Goal: Information Seeking & Learning: Learn about a topic

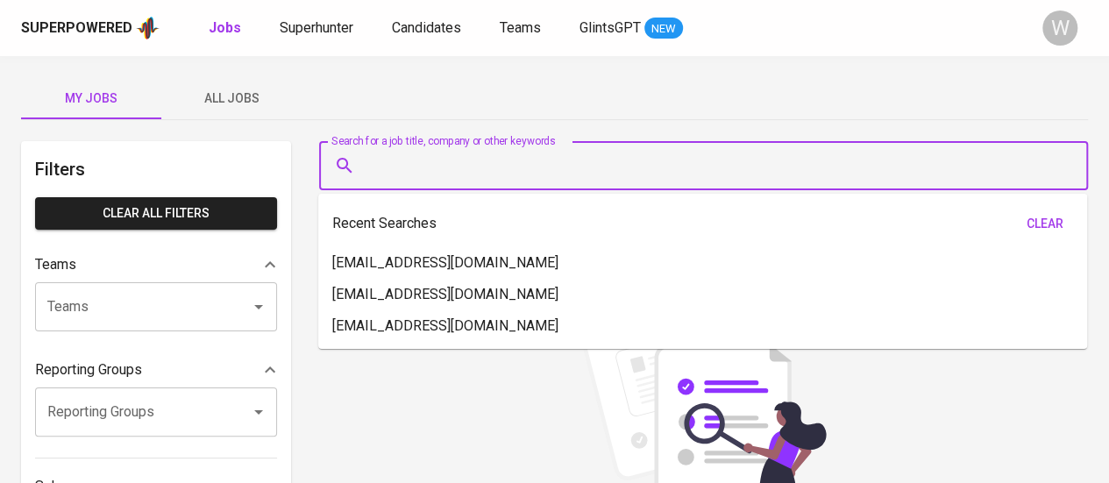
click at [658, 178] on input "Search for a job title, company or other keywords" at bounding box center [708, 165] width 692 height 33
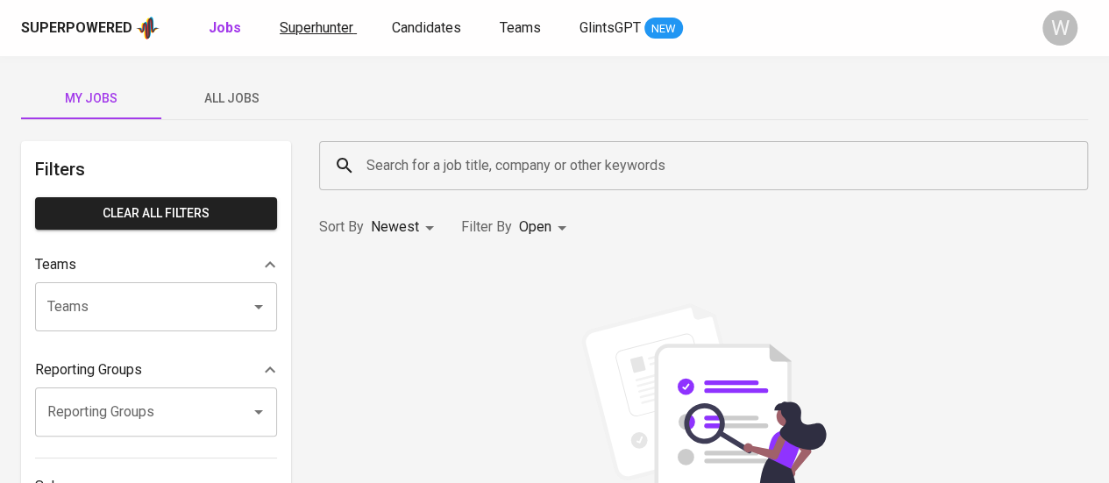
drag, startPoint x: 313, startPoint y: 39, endPoint x: 326, endPoint y: 24, distance: 20.5
click at [326, 24] on div "Superpowered Jobs Superhunter Candidates Teams GlintsGPT NEW" at bounding box center [526, 28] width 1011 height 26
click at [326, 24] on span "Superhunter" at bounding box center [317, 27] width 74 height 17
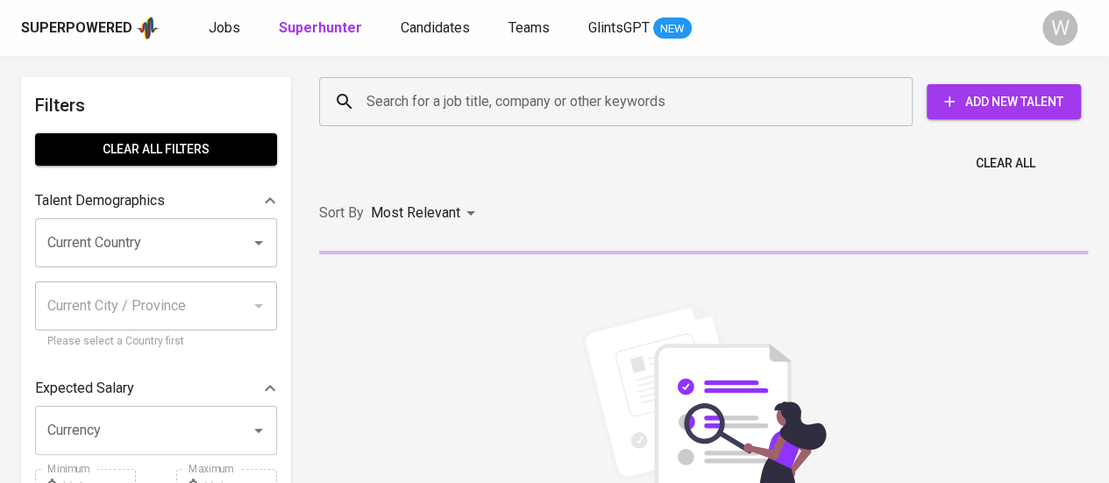
drag, startPoint x: 552, startPoint y: 137, endPoint x: 602, endPoint y: 101, distance: 61.5
click at [602, 101] on div "Search for a job title, company or other keywords Search for a job title, compa…" at bounding box center [704, 401] width 790 height 669
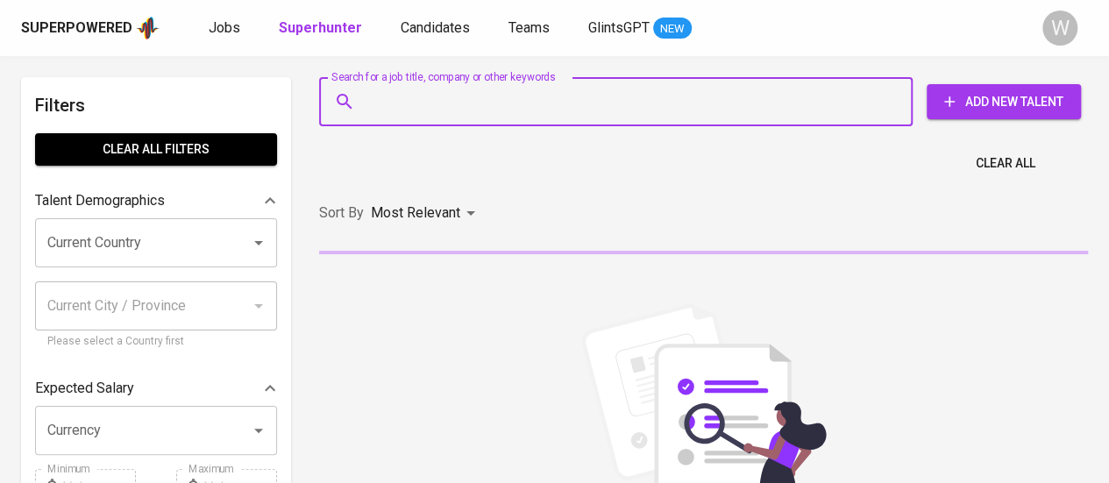
click at [602, 101] on input "Search for a job title, company or other keywords" at bounding box center [620, 101] width 516 height 33
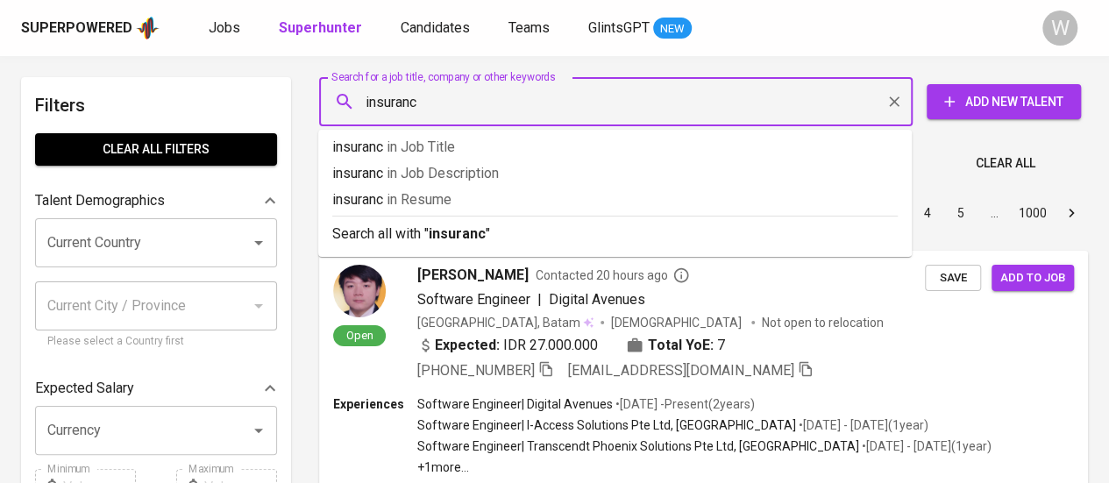
type input "insurance"
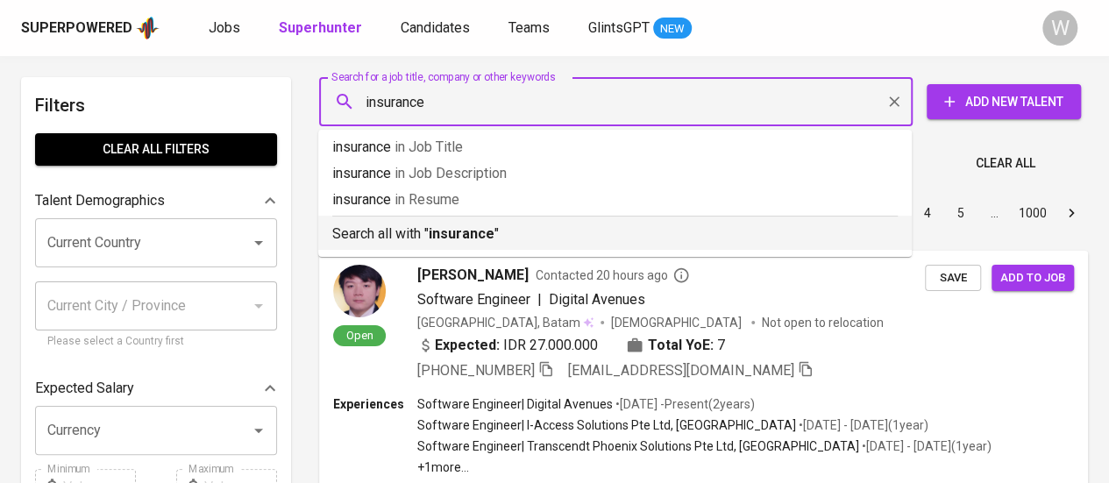
click at [627, 225] on p "Search all with " insurance "" at bounding box center [614, 233] width 565 height 21
click at [601, 228] on div "Sort By Most Relevant MOST_RELEVANT 1 2 3 4 5 … 1000" at bounding box center [704, 213] width 790 height 53
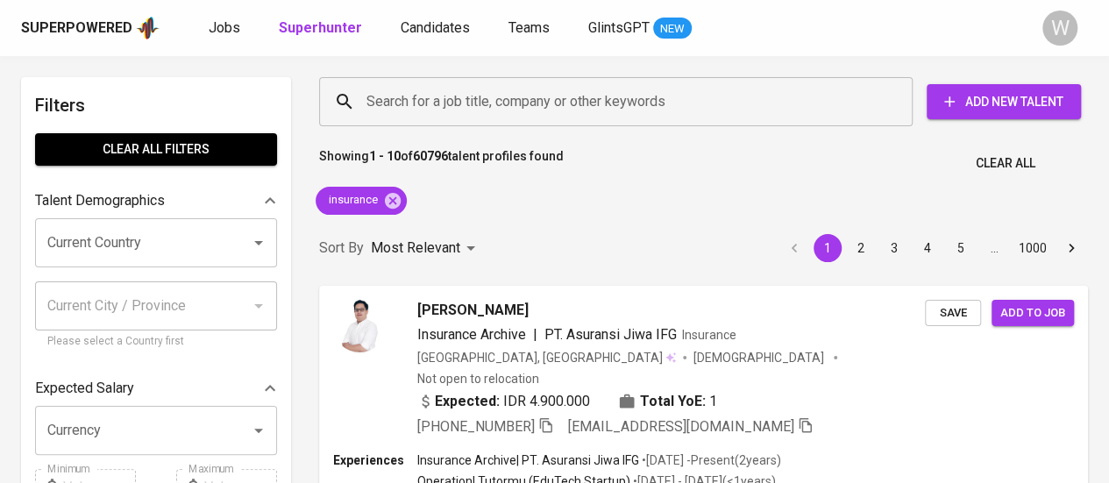
click at [229, 236] on div at bounding box center [246, 243] width 46 height 25
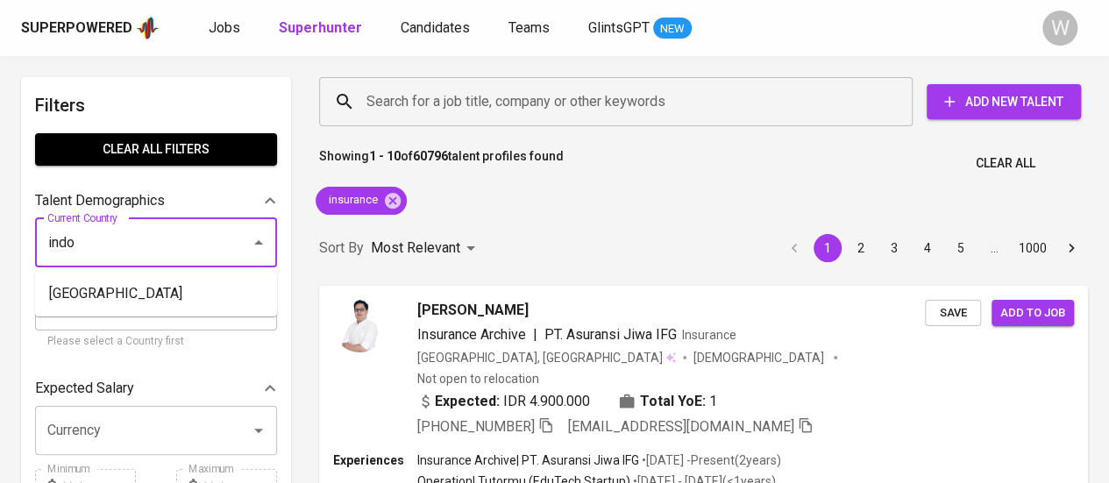
click at [217, 297] on li "[GEOGRAPHIC_DATA]" at bounding box center [156, 294] width 242 height 32
type input "[GEOGRAPHIC_DATA]"
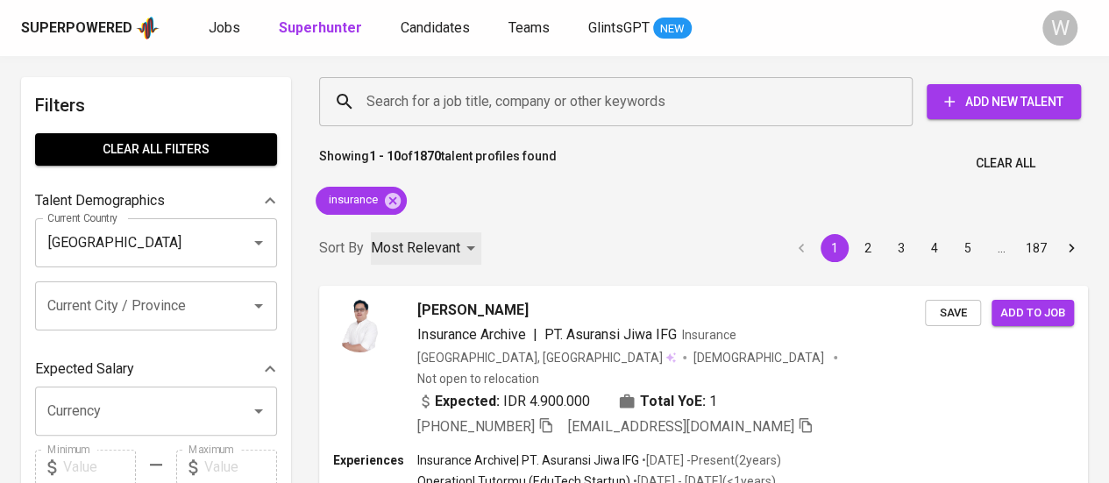
click at [463, 252] on div "Most Relevant" at bounding box center [426, 248] width 110 height 32
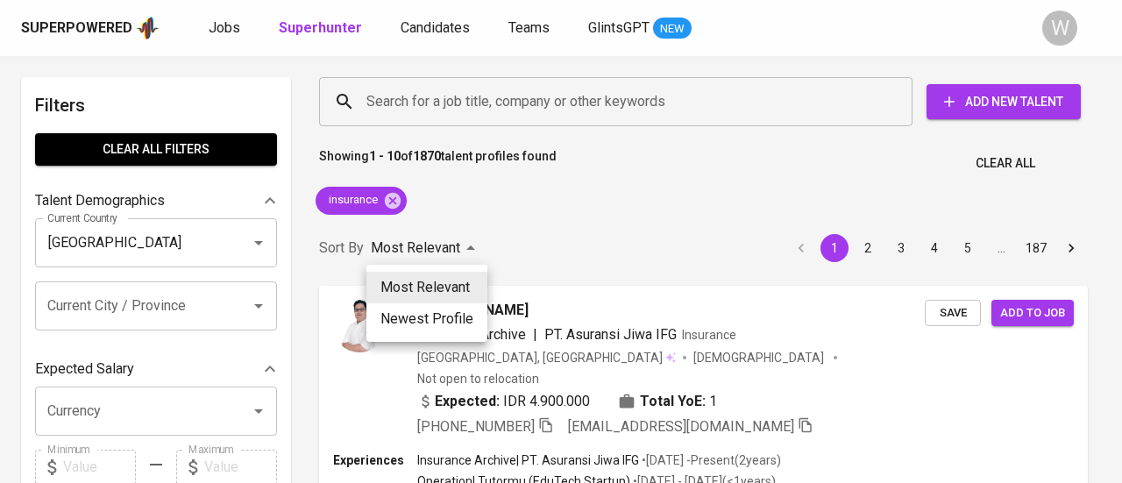
click at [463, 252] on div at bounding box center [561, 241] width 1122 height 483
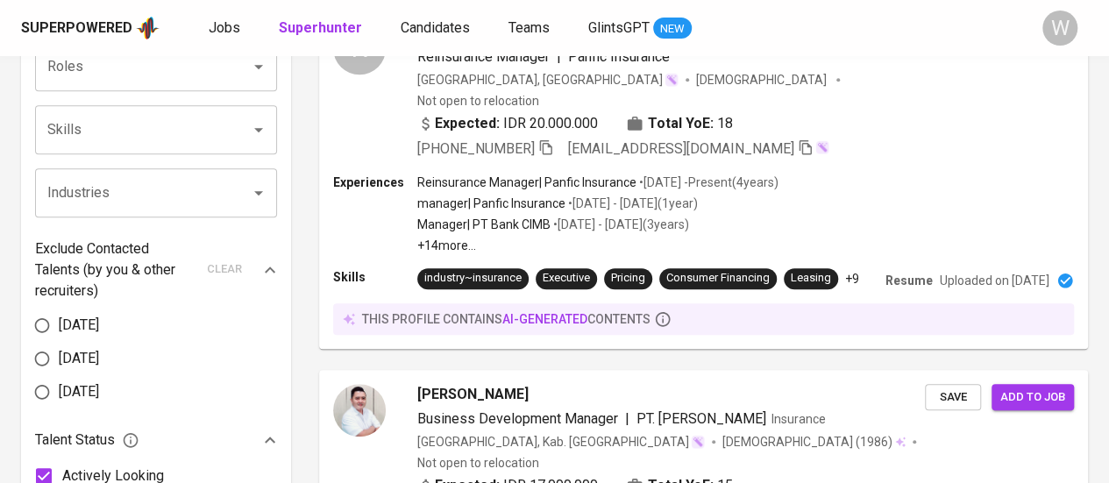
scroll to position [681, 0]
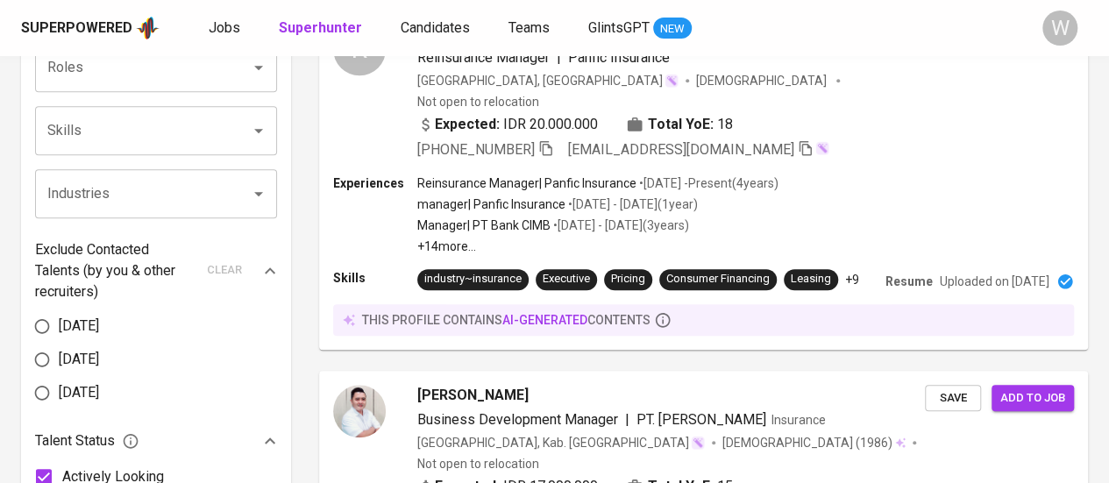
click at [245, 204] on div at bounding box center [246, 193] width 46 height 25
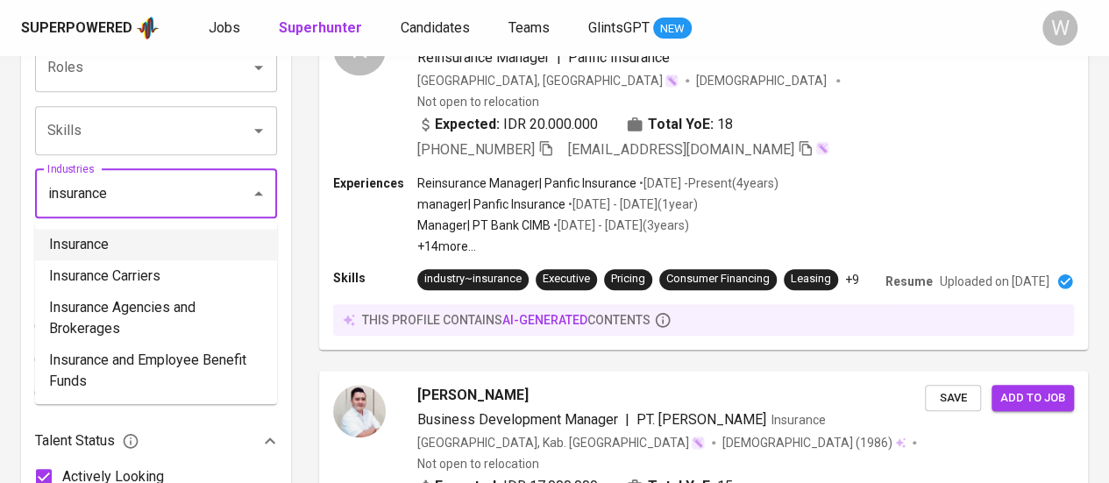
click at [143, 250] on li "Insurance" at bounding box center [156, 245] width 242 height 32
type input "insurance"
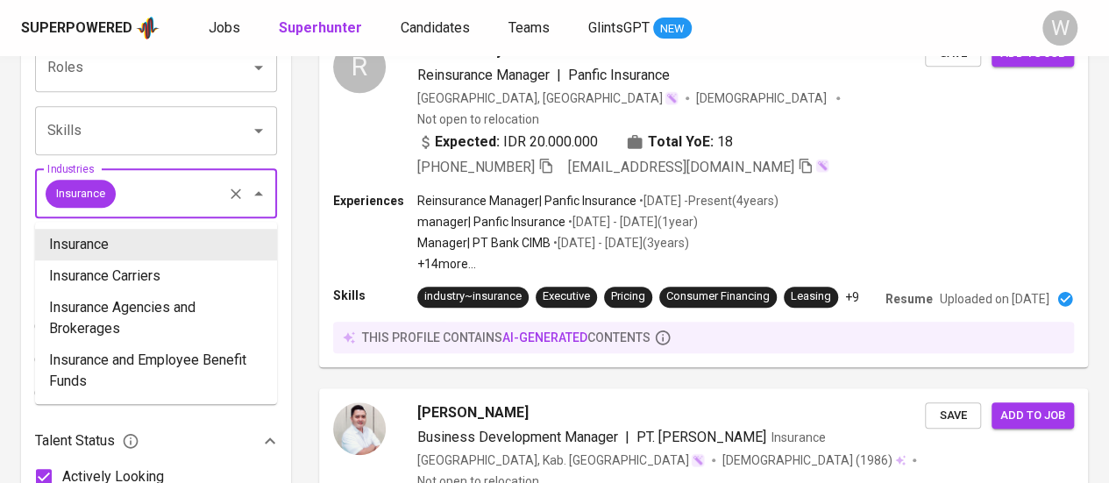
click at [171, 199] on input "Industries" at bounding box center [169, 193] width 102 height 33
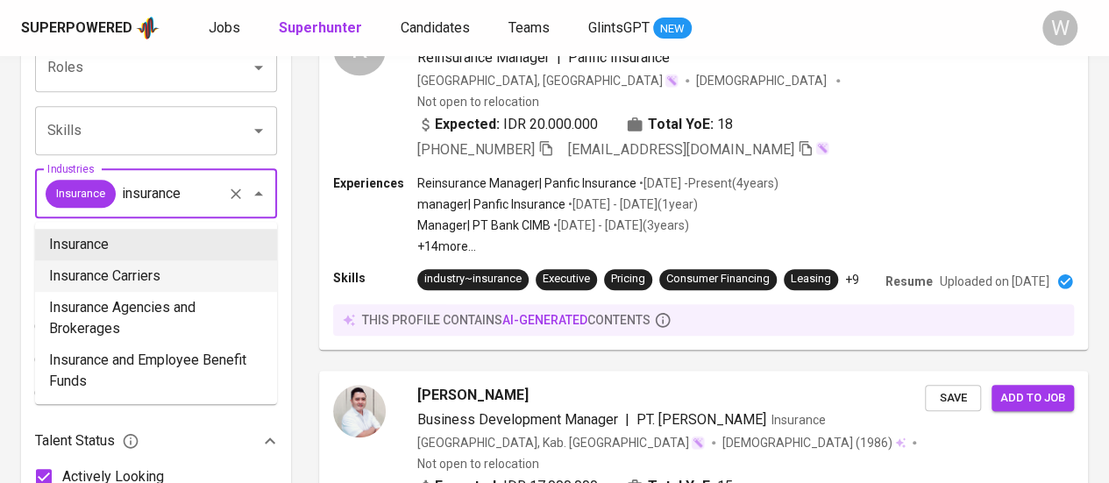
click at [161, 287] on li "Insurance Carriers" at bounding box center [156, 276] width 242 height 32
type input "insurance"
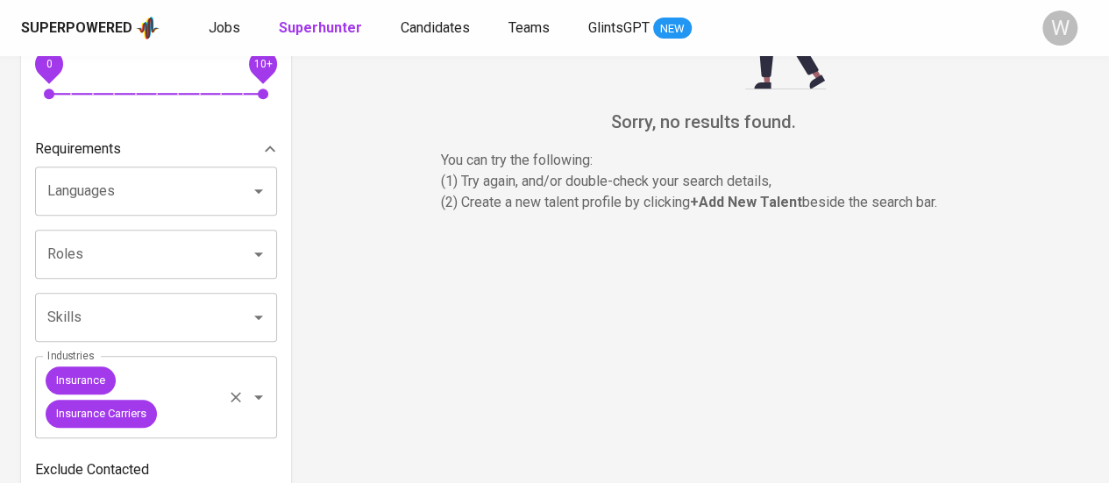
scroll to position [498, 0]
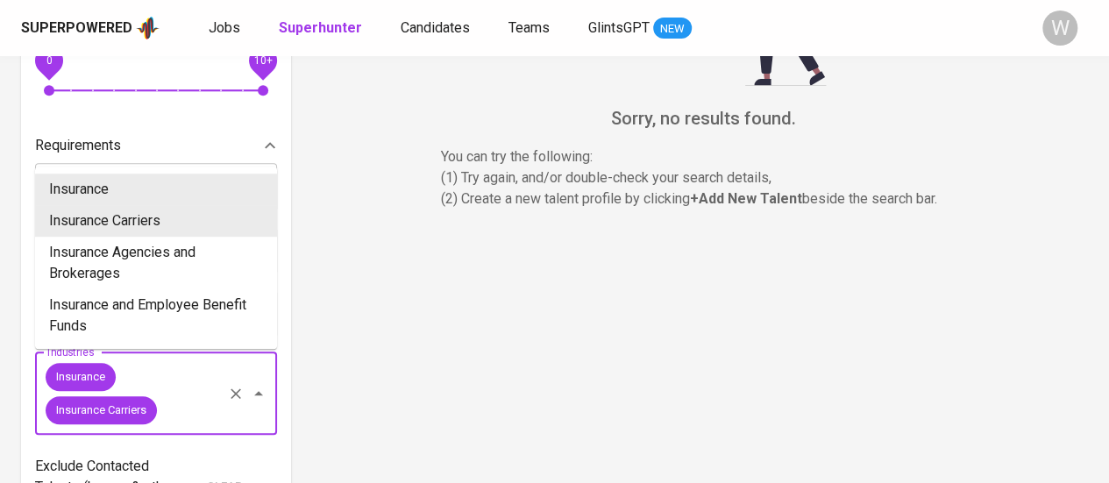
click at [179, 414] on input "Industries" at bounding box center [190, 410] width 60 height 33
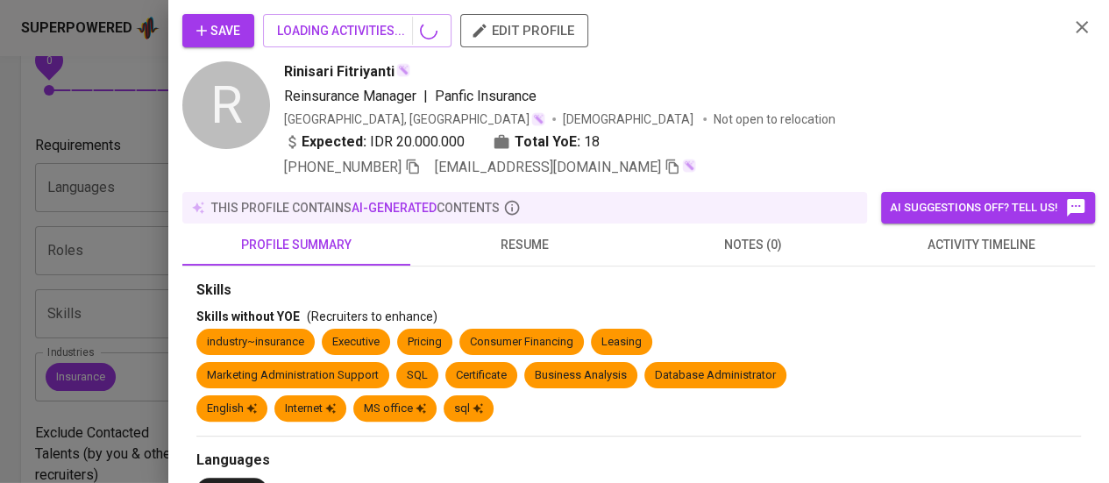
click at [65, 327] on div at bounding box center [554, 241] width 1109 height 483
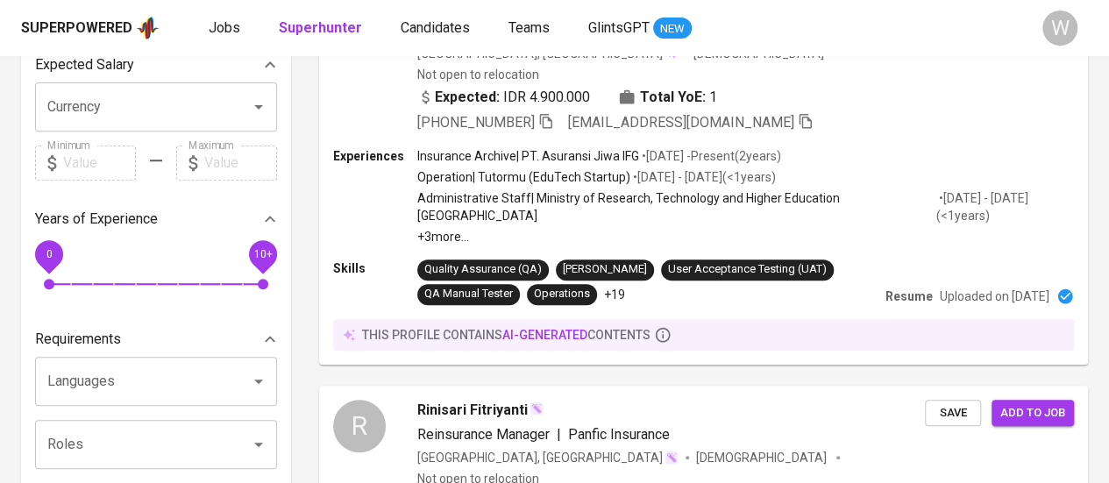
scroll to position [301, 0]
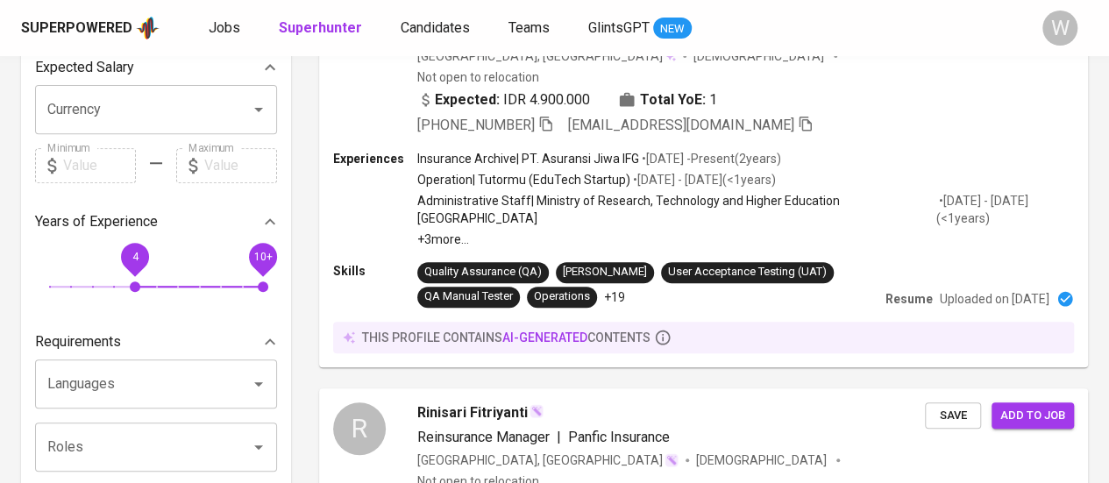
drag, startPoint x: 53, startPoint y: 283, endPoint x: 135, endPoint y: 288, distance: 81.7
click at [135, 288] on span "4" at bounding box center [135, 286] width 11 height 11
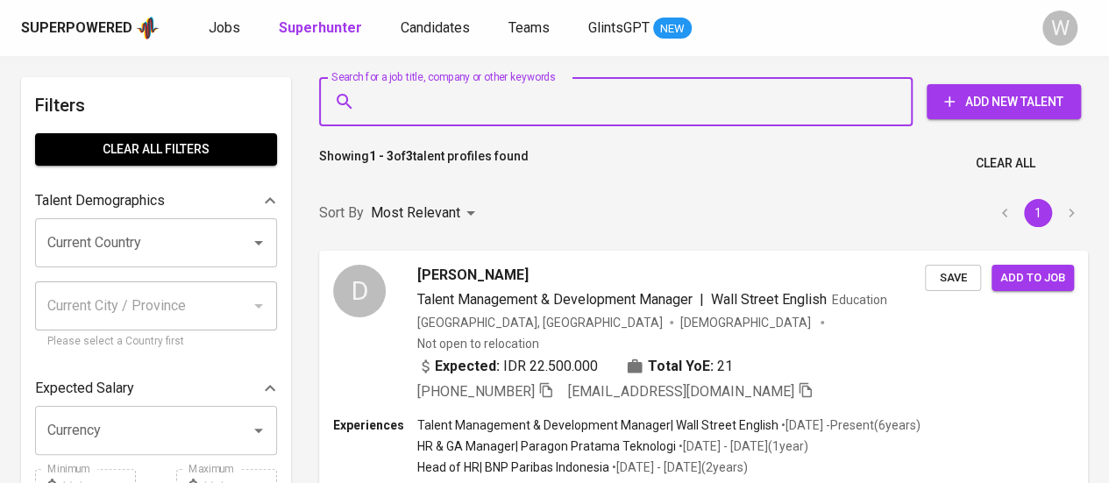
click at [557, 110] on input "Search for a job title, company or other keywords" at bounding box center [620, 101] width 516 height 33
paste input "Indolife"
type input "Indolife"
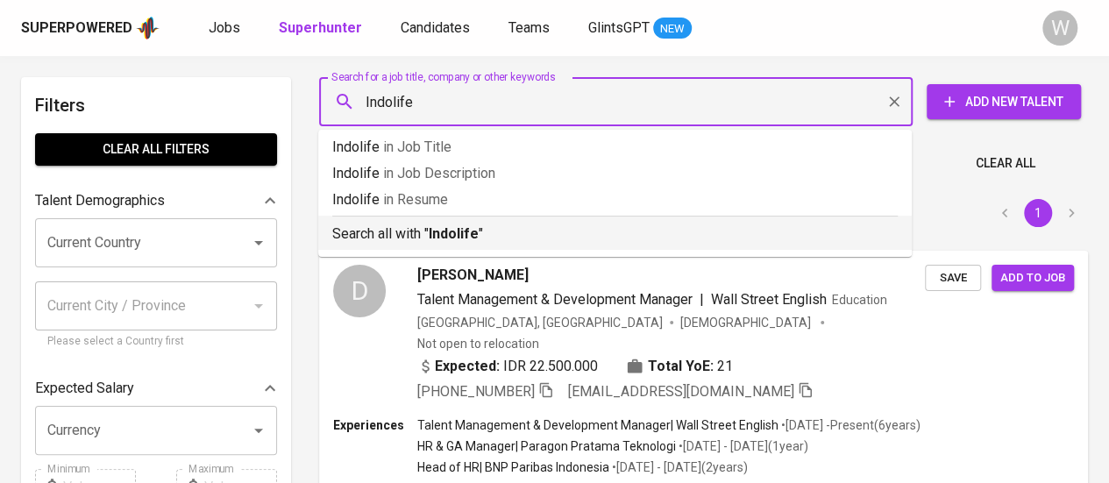
click at [527, 227] on p "Search all with " Indolife "" at bounding box center [614, 233] width 565 height 21
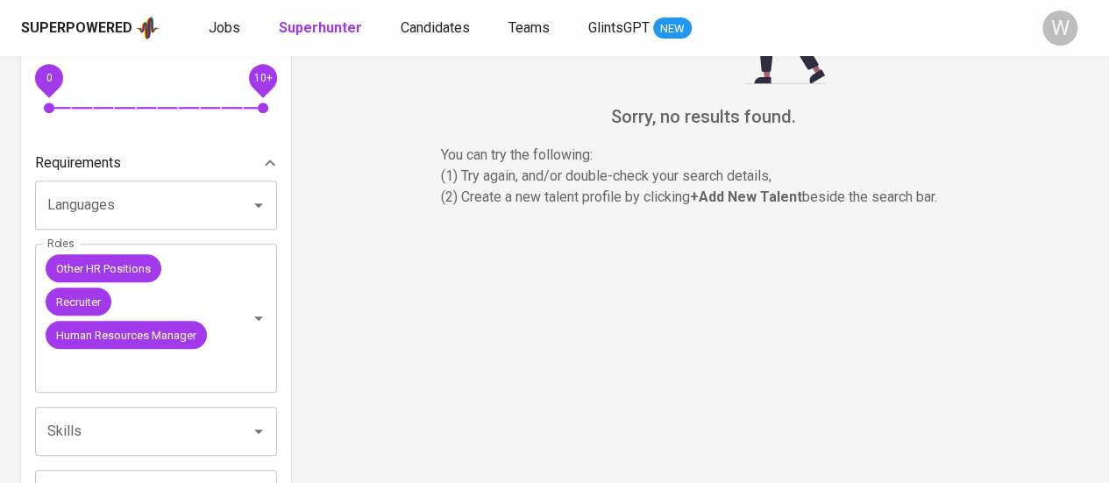
scroll to position [643, 0]
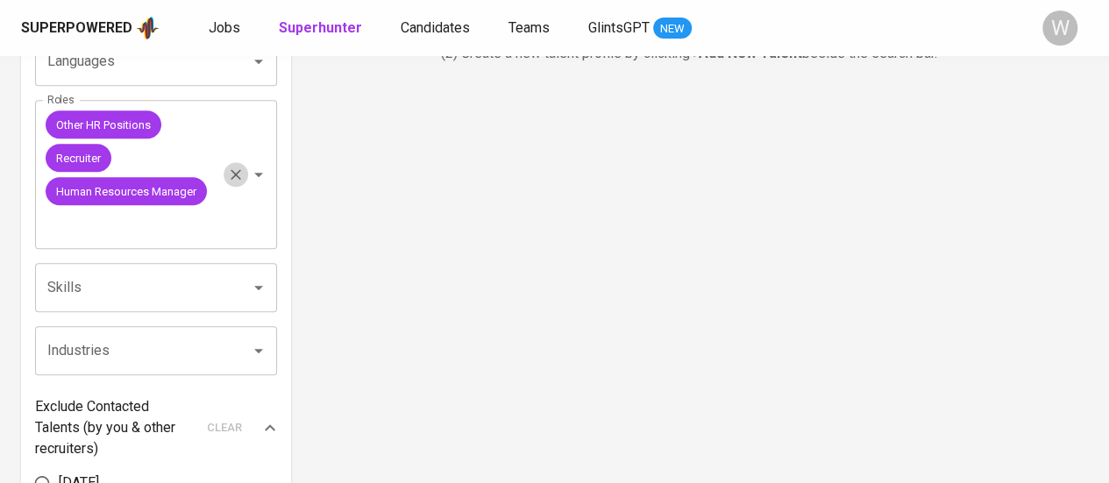
click at [237, 181] on icon "Clear" at bounding box center [236, 175] width 18 height 18
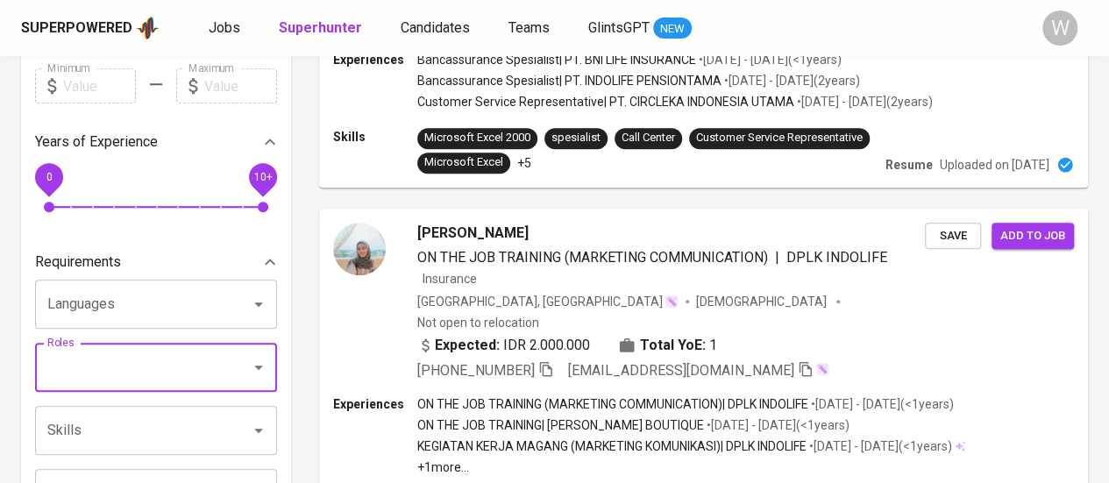
scroll to position [401, 0]
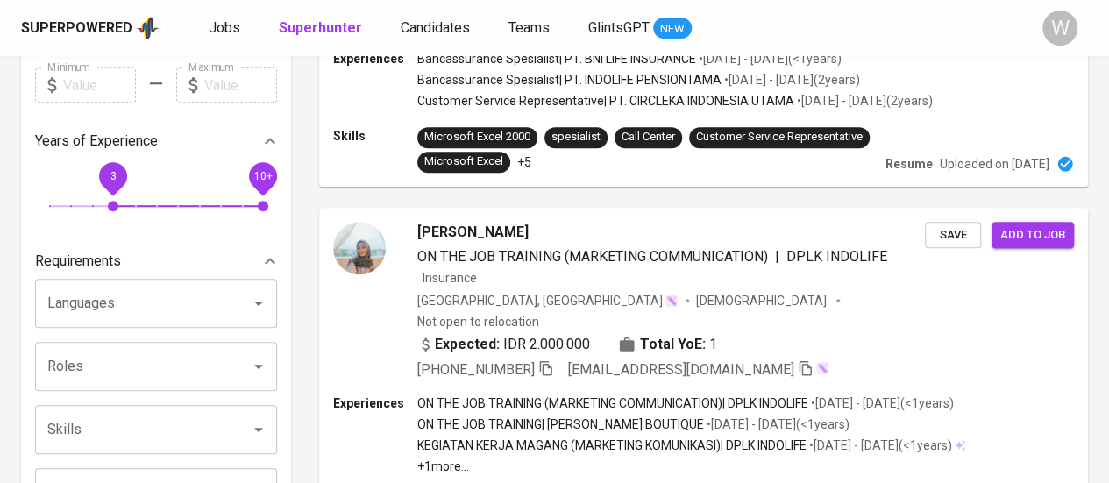
drag, startPoint x: 53, startPoint y: 202, endPoint x: 109, endPoint y: 209, distance: 56.4
click at [109, 209] on span "3" at bounding box center [113, 206] width 11 height 11
click at [599, 207] on div "cesari indriani ON THE JOB TRAINING (MARKETING COMMUNICATION) | DPLK INDOLIFE I…" at bounding box center [703, 301] width 771 height 188
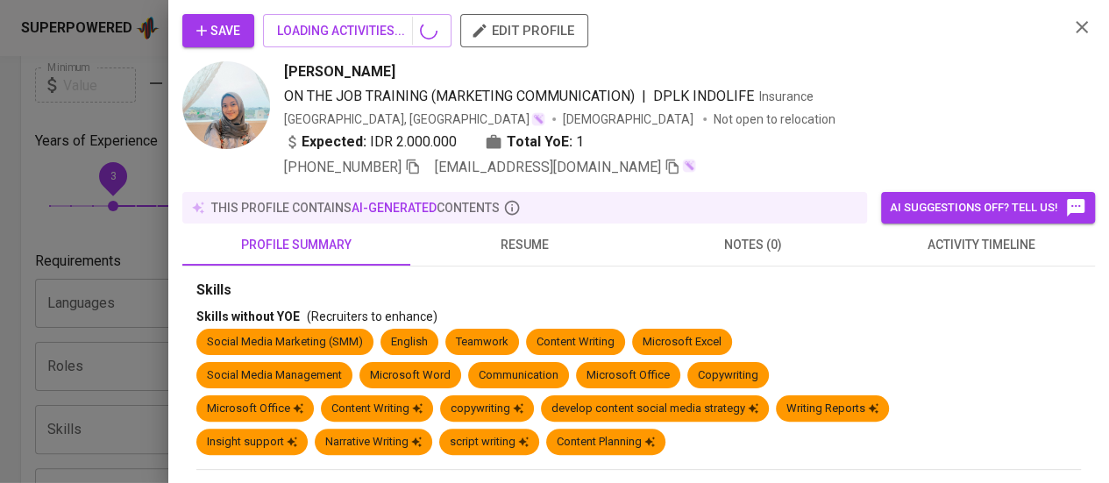
click at [166, 266] on div at bounding box center [554, 241] width 1109 height 483
click at [1088, 19] on icon "button" at bounding box center [1081, 27] width 21 height 21
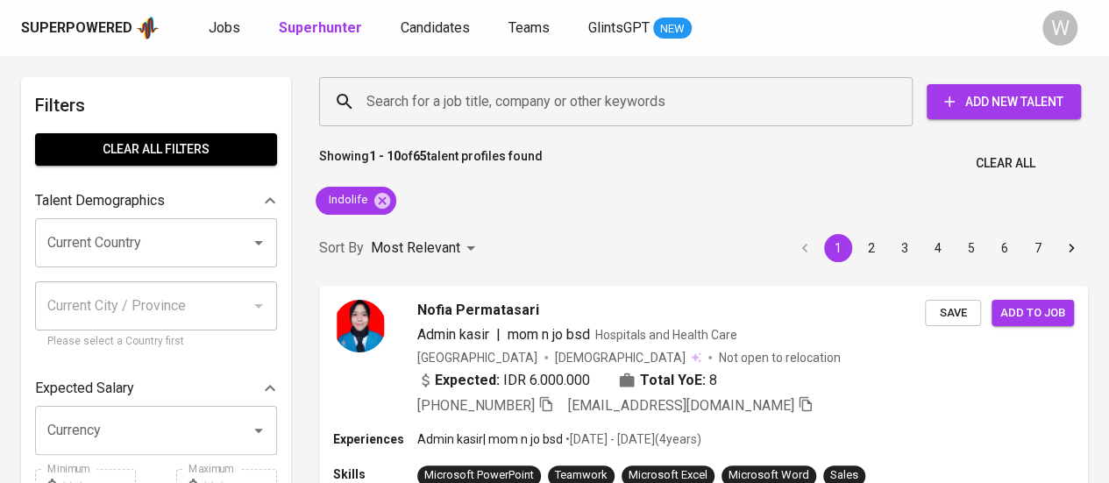
scroll to position [471, 0]
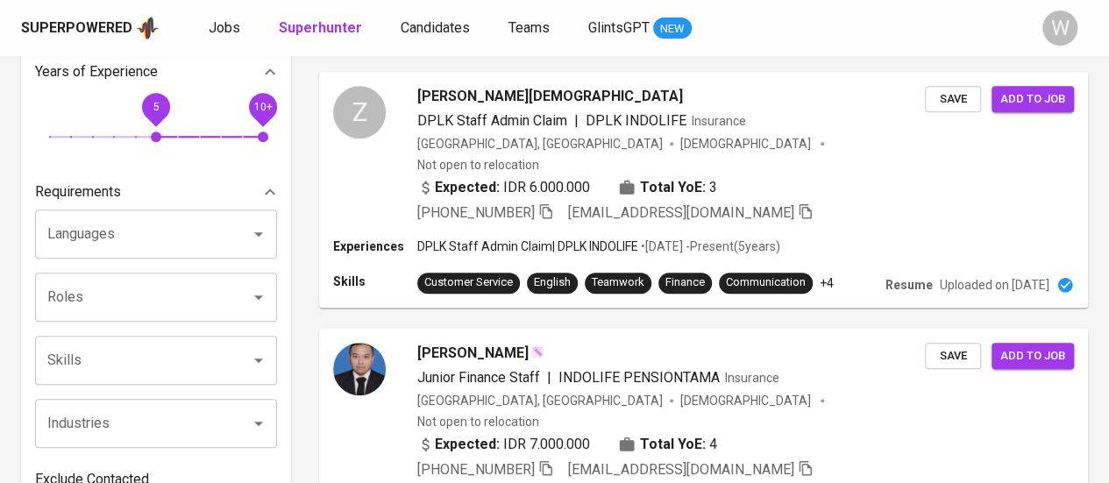
drag, startPoint x: 117, startPoint y: 139, endPoint x: 165, endPoint y: 139, distance: 48.2
click at [161, 139] on span "5" at bounding box center [156, 136] width 11 height 11
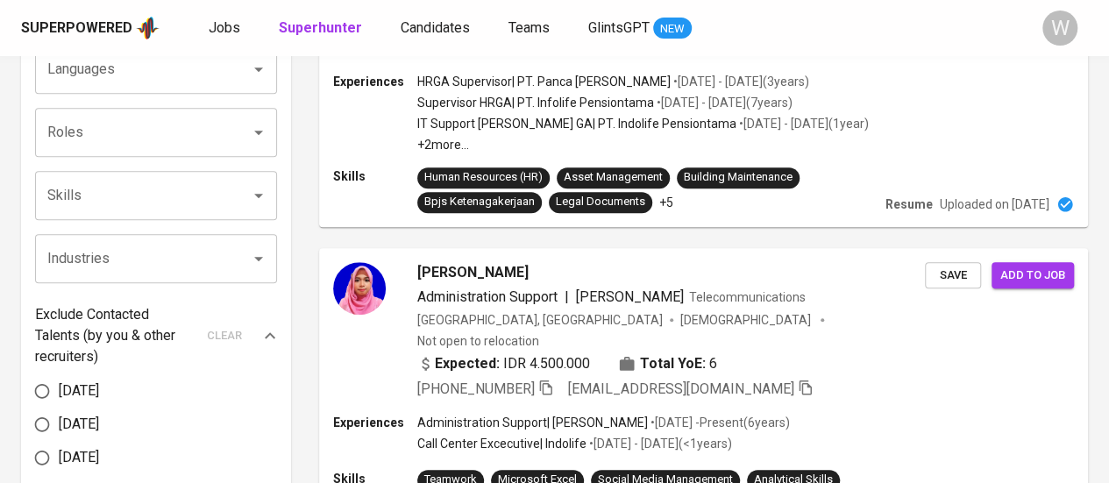
scroll to position [611, 0]
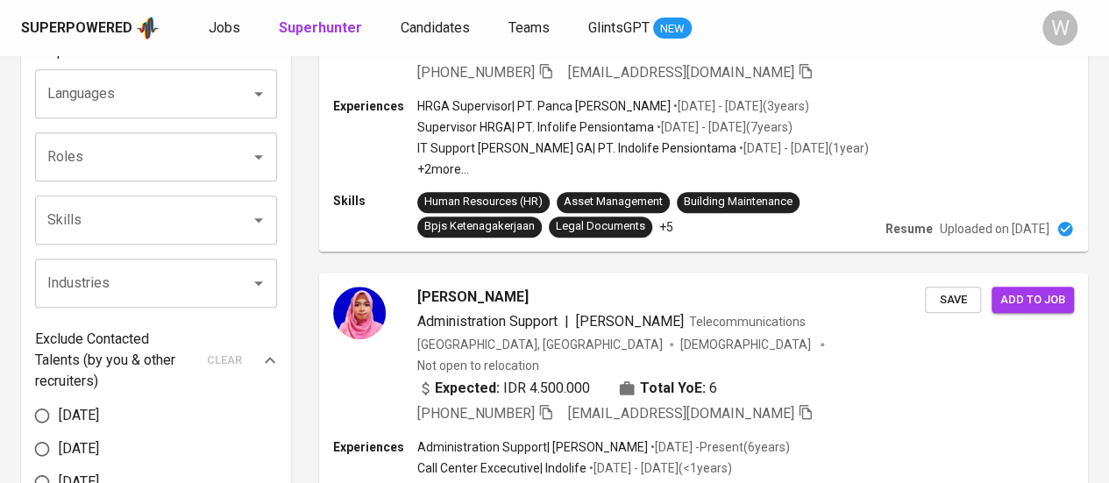
click at [164, 178] on div "Roles" at bounding box center [156, 156] width 242 height 49
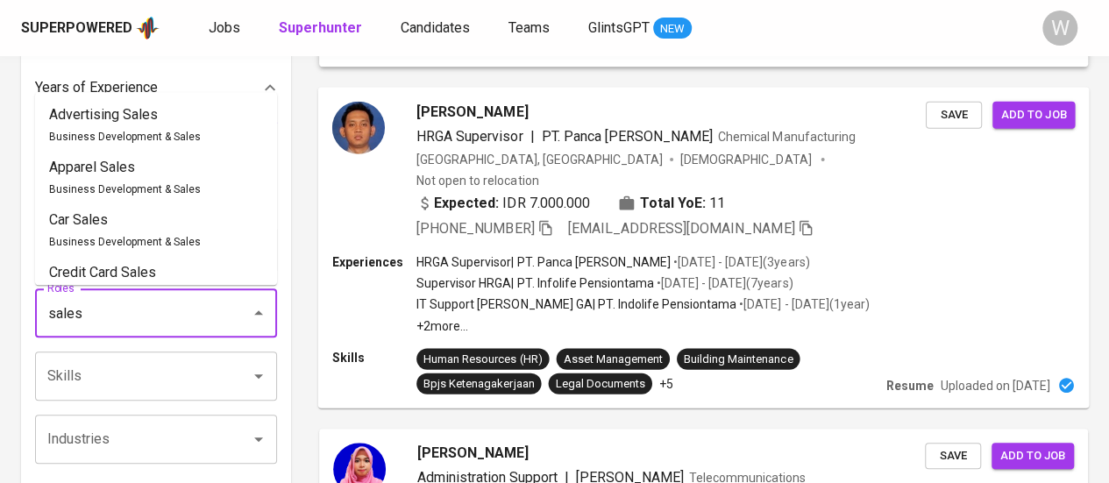
scroll to position [0, 0]
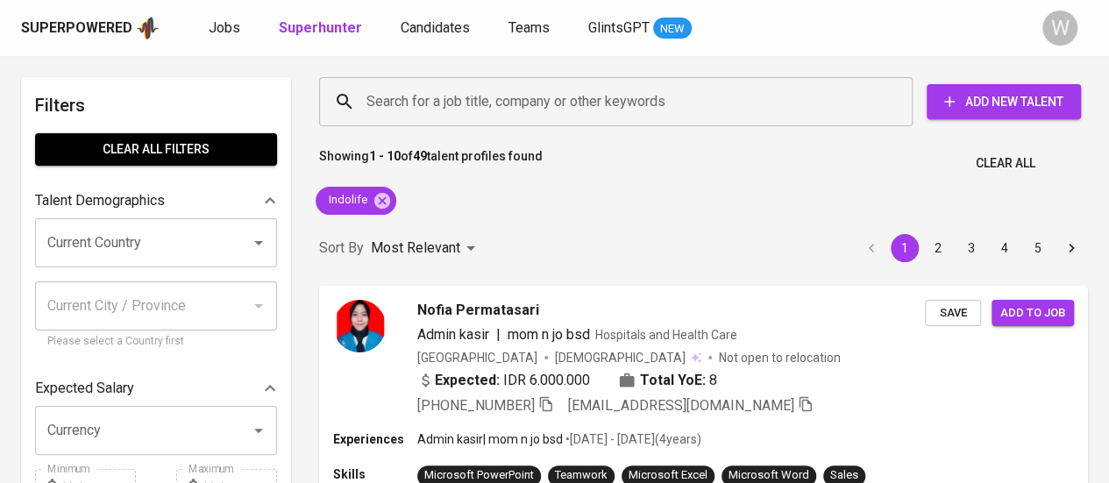
type input "sales"
click at [717, 162] on div "Showing 1 - 10 of 49 talent profiles found Clear All" at bounding box center [704, 158] width 790 height 43
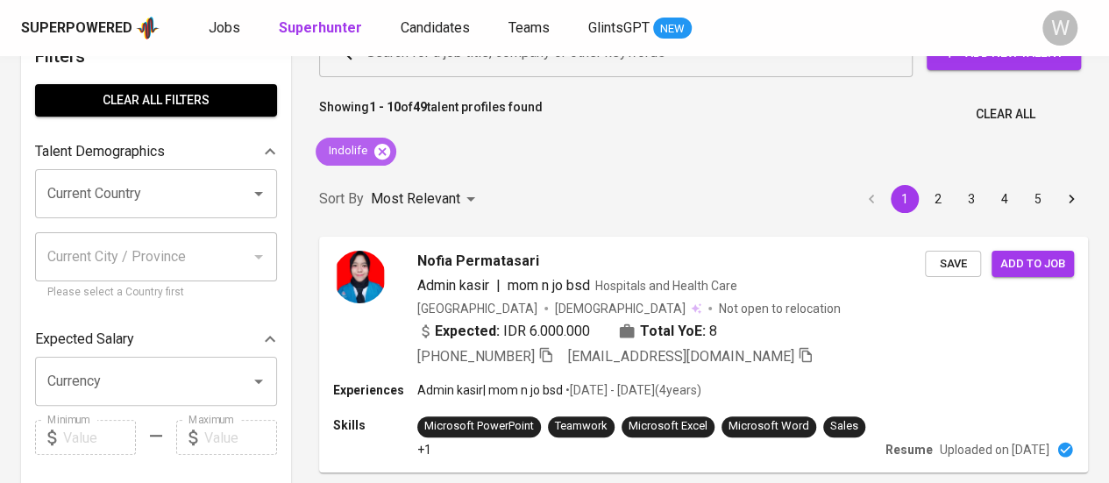
click at [387, 148] on icon at bounding box center [382, 151] width 16 height 16
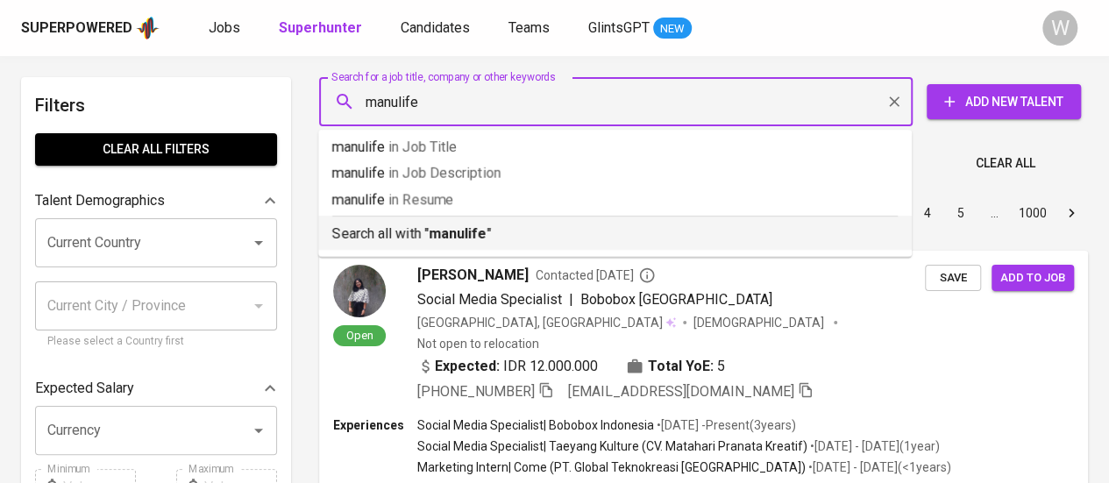
click at [516, 225] on p "Search all with " manulife "" at bounding box center [614, 233] width 565 height 21
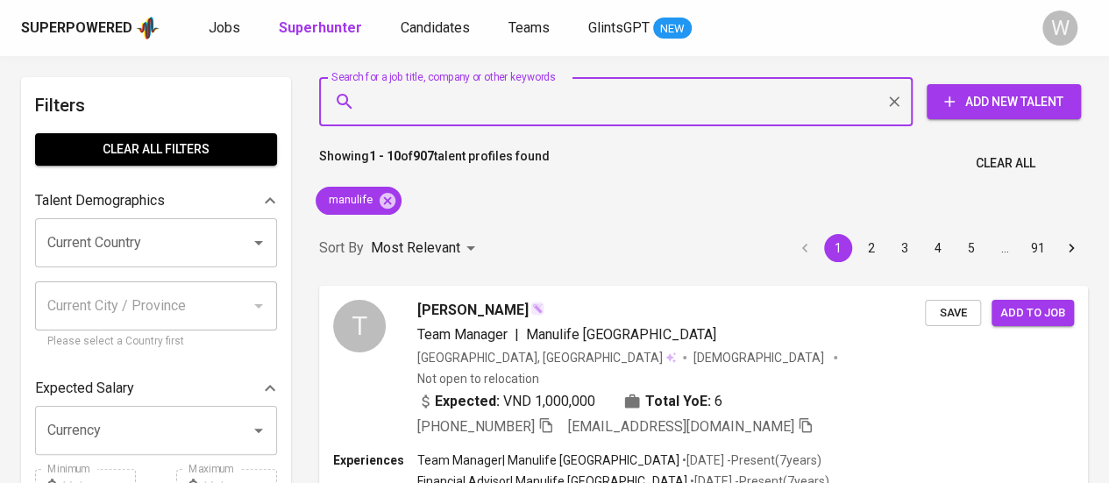
paste input "BRI Life"
type input "BRI Life"
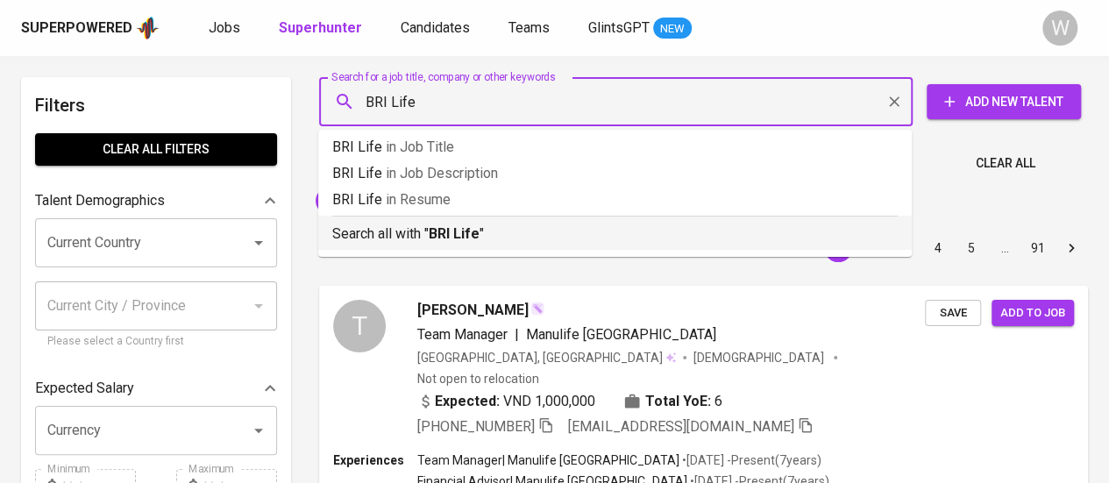
click at [476, 231] on b "BRI Life" at bounding box center [454, 233] width 51 height 17
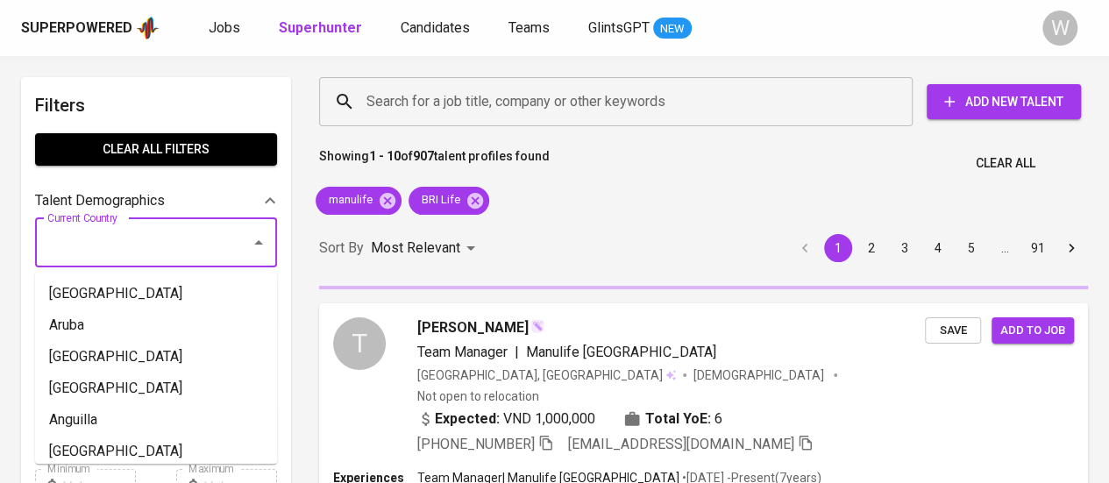
click at [176, 231] on input "Current Country" at bounding box center [131, 242] width 177 height 33
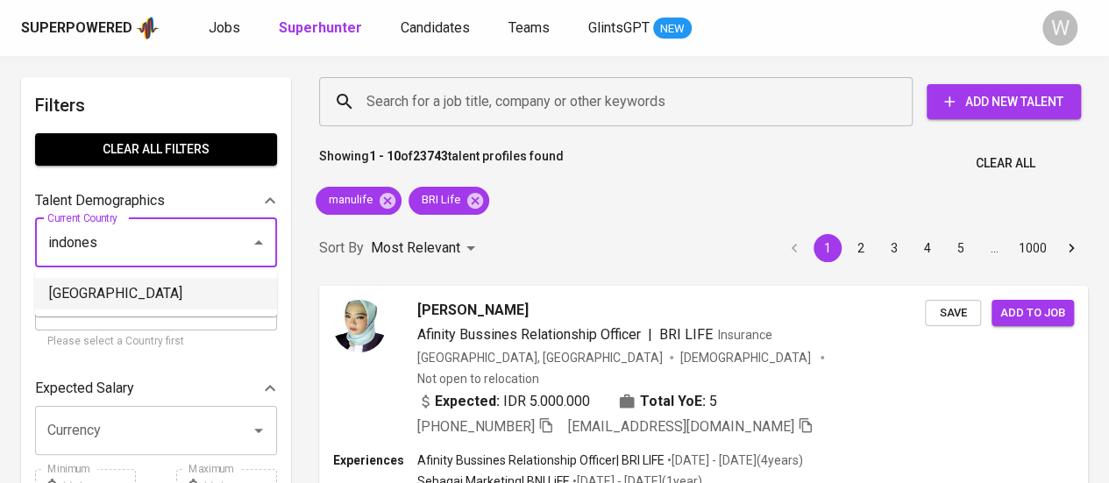
click at [150, 293] on li "[GEOGRAPHIC_DATA]" at bounding box center [156, 294] width 242 height 32
type input "[GEOGRAPHIC_DATA]"
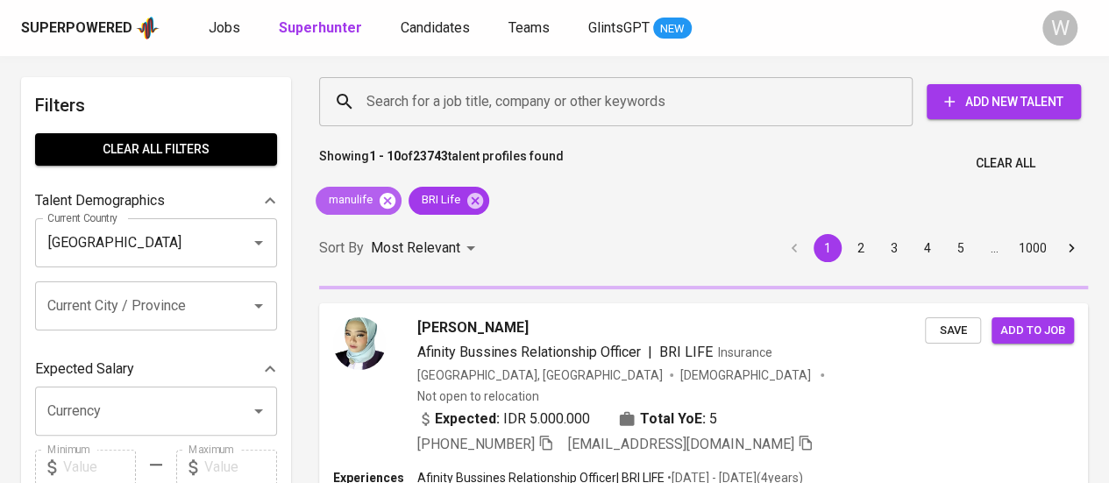
click at [389, 197] on icon at bounding box center [387, 200] width 16 height 16
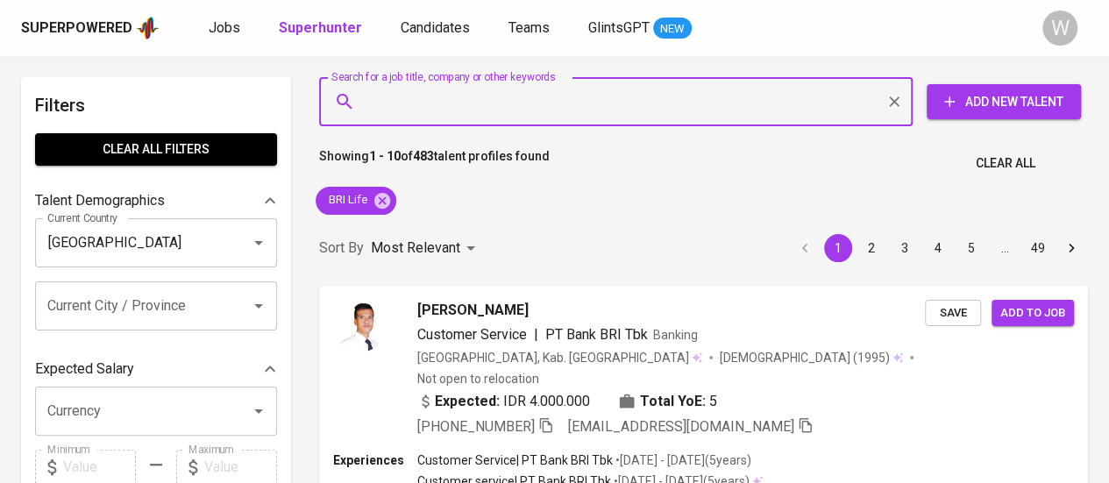
click at [410, 98] on input "Search for a job title, company or other keywords" at bounding box center [620, 101] width 516 height 33
paste input "AIA Financial"
type input "AIA Financial"
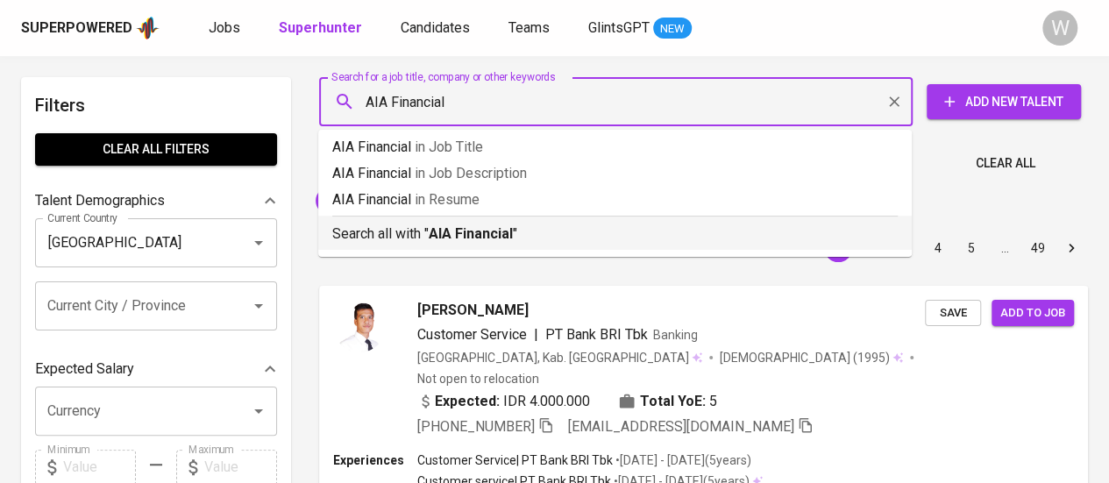
click at [477, 223] on p "Search all with " AIA Financial "" at bounding box center [614, 233] width 565 height 21
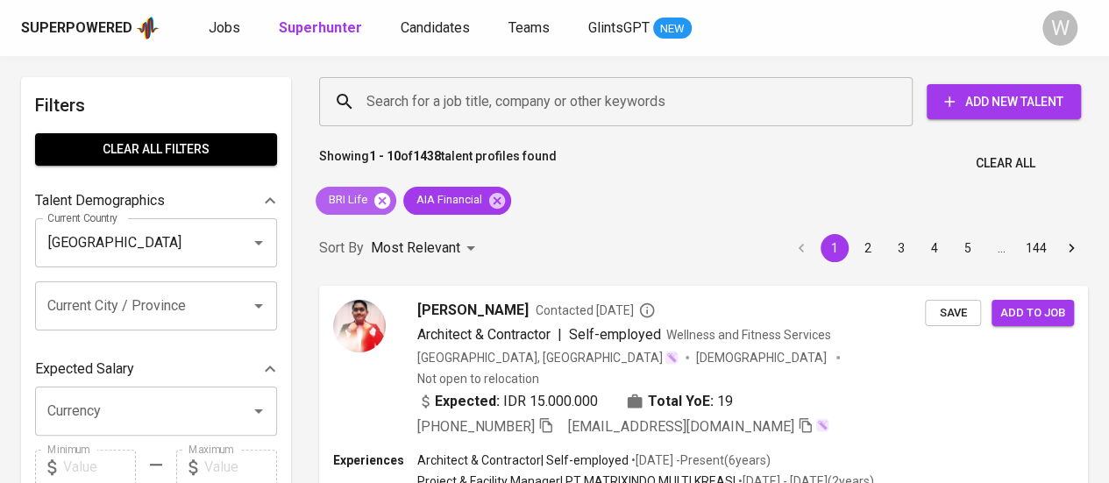
click at [381, 198] on icon at bounding box center [381, 200] width 19 height 19
click at [403, 198] on span "AIA Financial" at bounding box center [447, 200] width 89 height 17
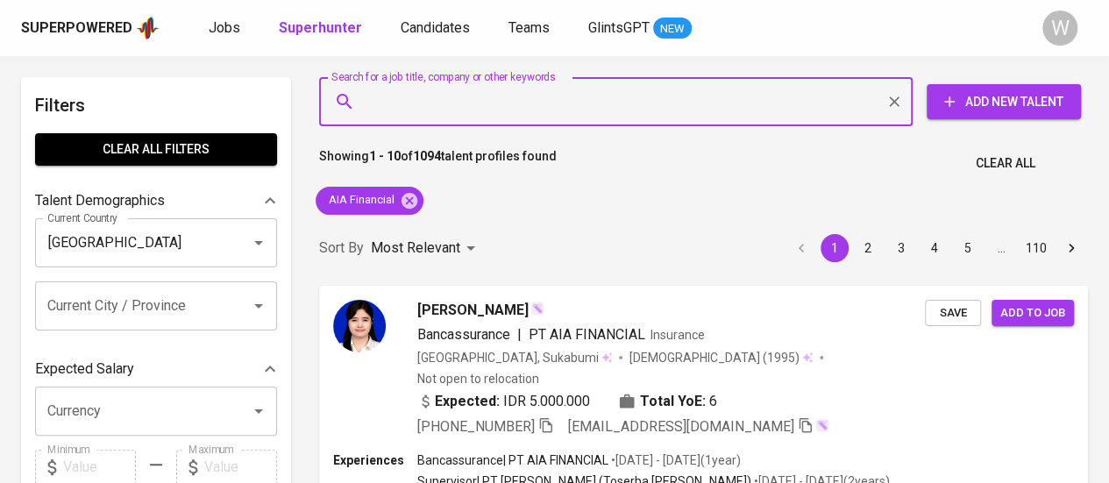
click at [489, 104] on input "Search for a job title, company or other keywords" at bounding box center [620, 101] width 516 height 33
paste input "MSIG Life"
type input "MSIG Life"
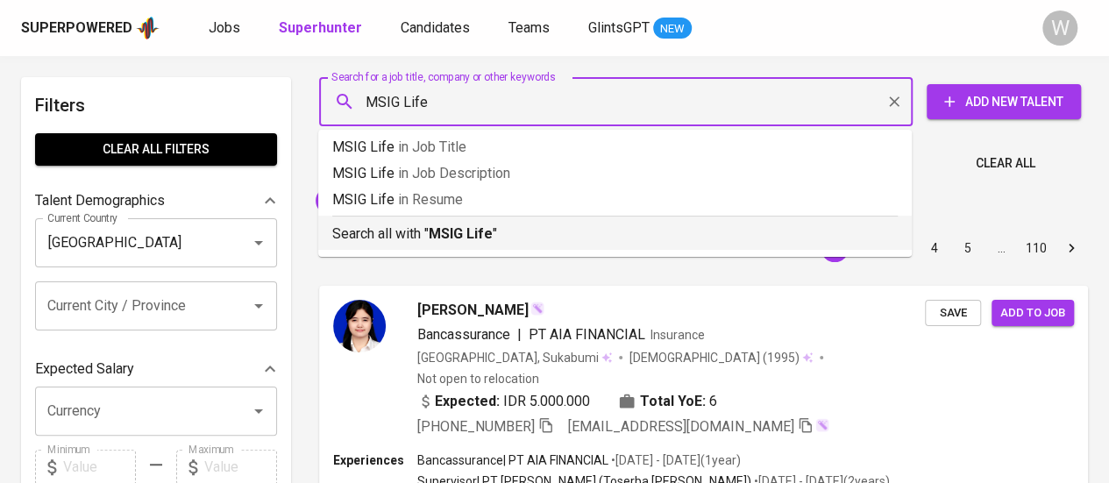
click at [505, 246] on li "Search all with " MSIG Life "" at bounding box center [614, 233] width 593 height 34
click at [491, 224] on div "Sort By Most Relevant MOST_RELEVANT 1 2 3 4 5 … 110" at bounding box center [704, 248] width 790 height 53
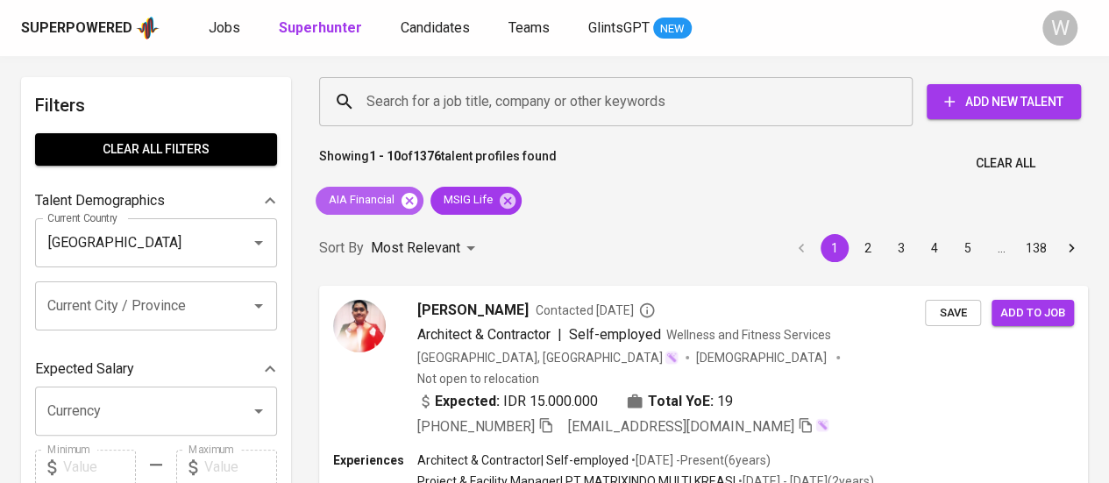
click at [415, 199] on icon at bounding box center [409, 200] width 16 height 16
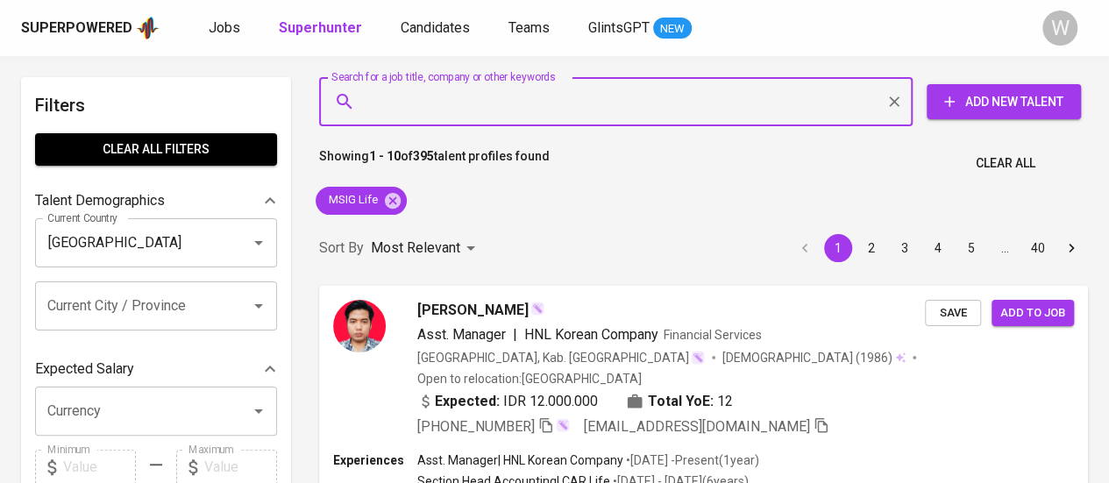
click at [456, 88] on input "Search for a job title, company or other keywords" at bounding box center [620, 101] width 516 height 33
paste input "PT MSIG Life Insurance Indonesia Tbk (LIFE)"
type input "PT MSIG Life Insurance Indonesia Tbk (LIFE)"
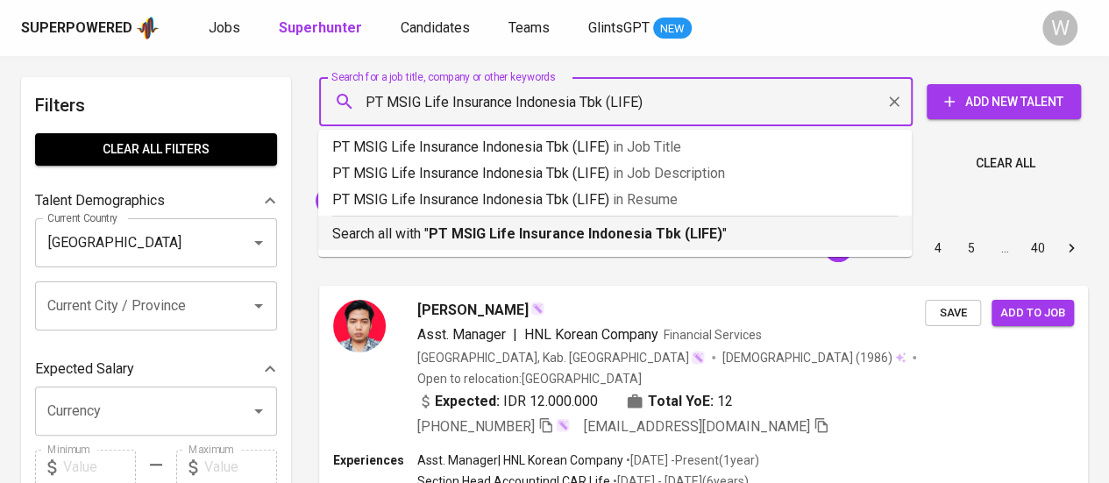
click at [507, 230] on b "PT MSIG Life Insurance Indonesia Tbk (LIFE)" at bounding box center [576, 233] width 294 height 17
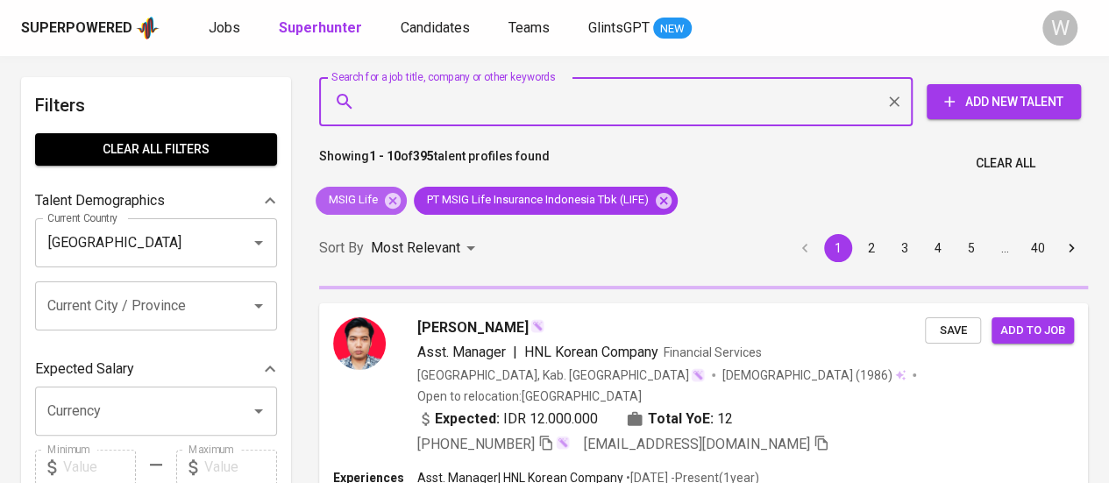
click at [393, 201] on icon at bounding box center [392, 200] width 19 height 19
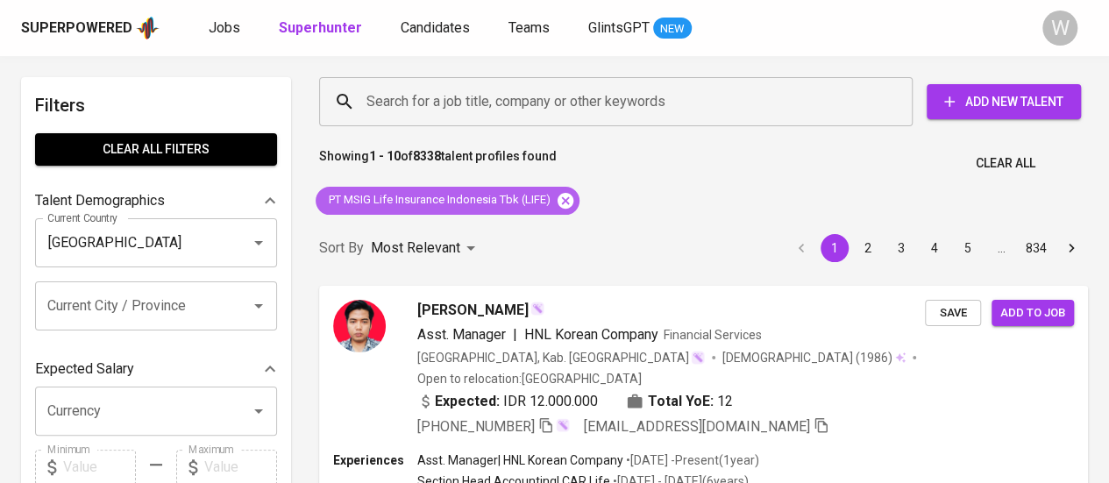
click at [566, 200] on icon at bounding box center [565, 200] width 16 height 16
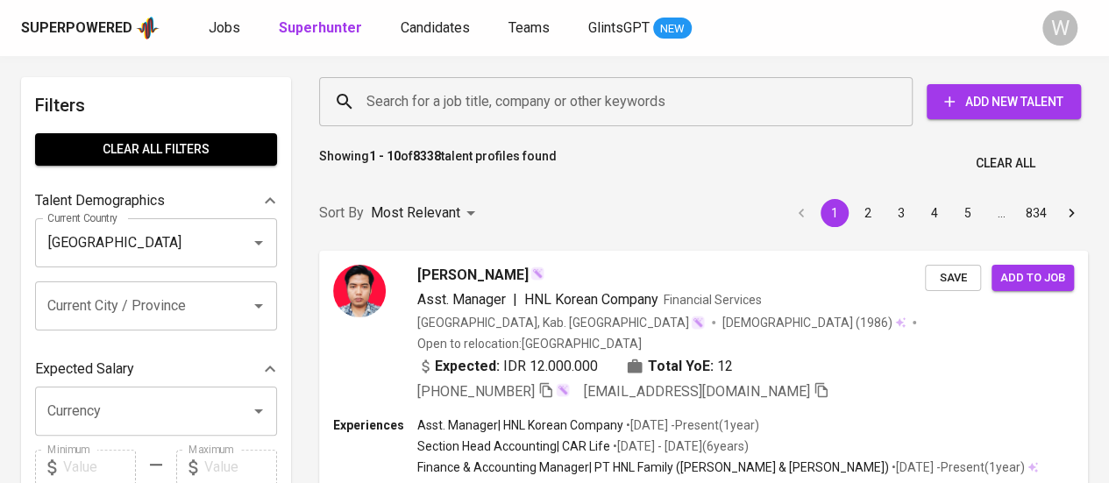
click at [568, 103] on input "Search for a job title, company or other keywords" at bounding box center [620, 101] width 516 height 33
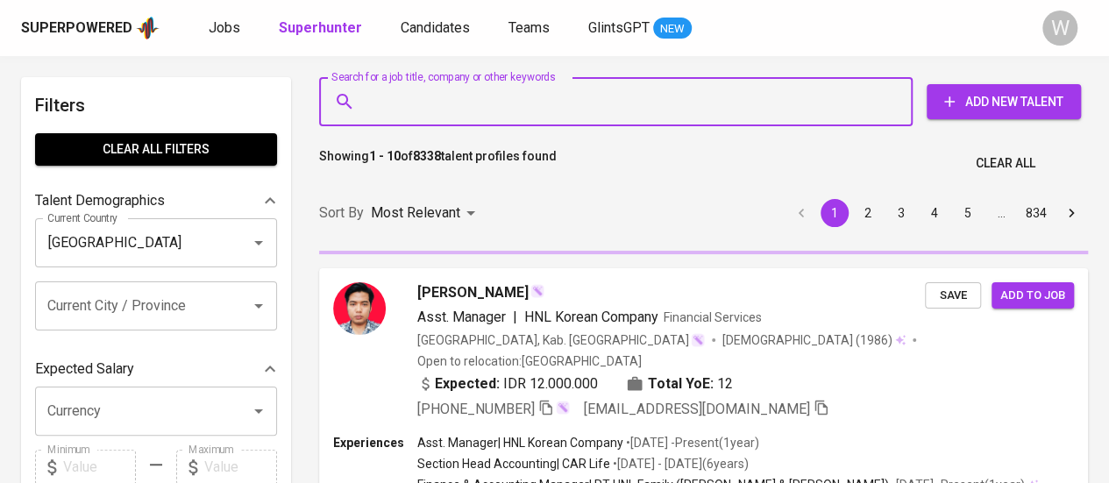
paste input "PT MSIG Life Insurance Indonesia Tbk (LIFE)"
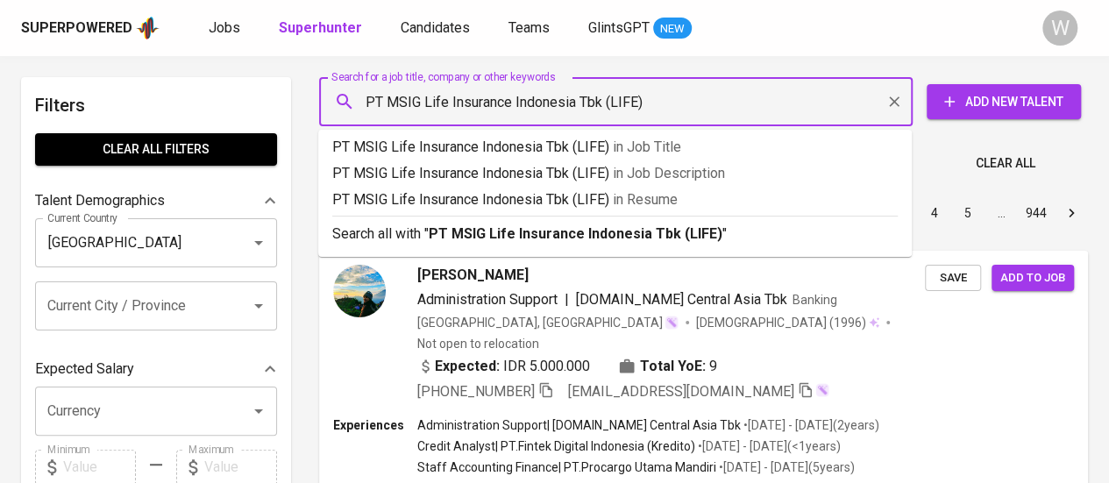
drag, startPoint x: 692, startPoint y: 105, endPoint x: 597, endPoint y: 108, distance: 95.6
click at [597, 108] on input "PT MSIG Life Insurance Indonesia Tbk (LIFE)" at bounding box center [620, 101] width 516 height 33
type input "PT MSIG Life Insurance [GEOGRAPHIC_DATA]"
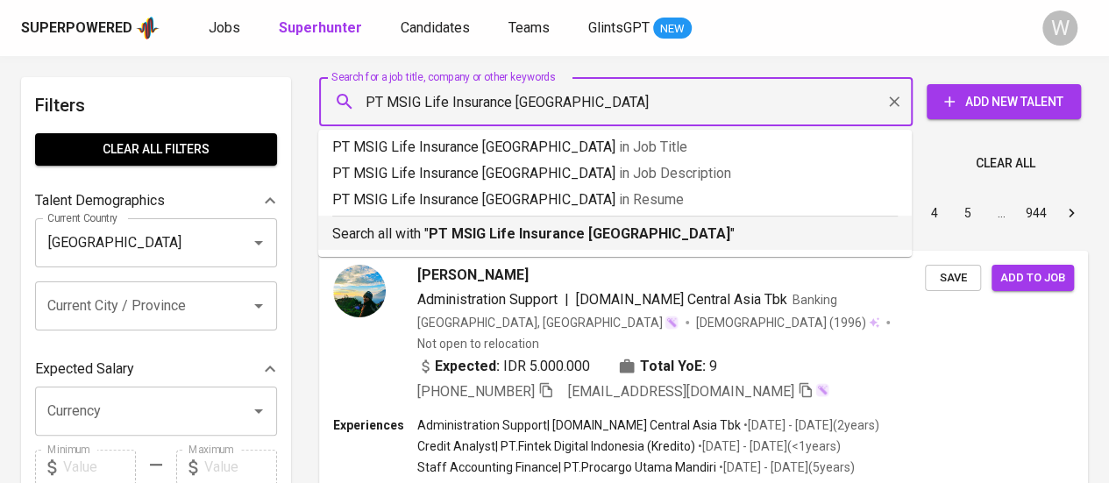
click at [604, 239] on b "PT MSIG Life Insurance [GEOGRAPHIC_DATA]" at bounding box center [579, 233] width 301 height 17
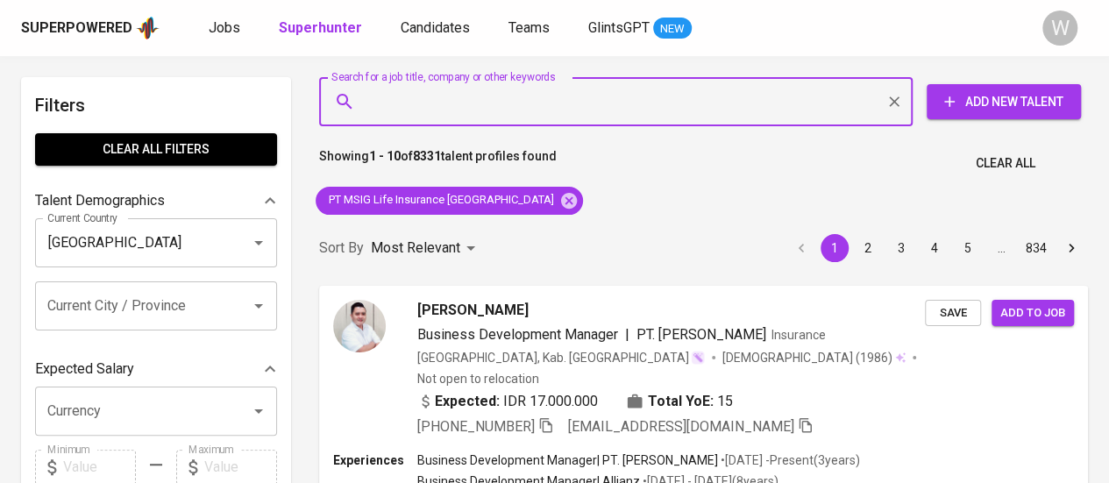
paste input "Allianz Indonesia"
type input "Allianz Indonesia"
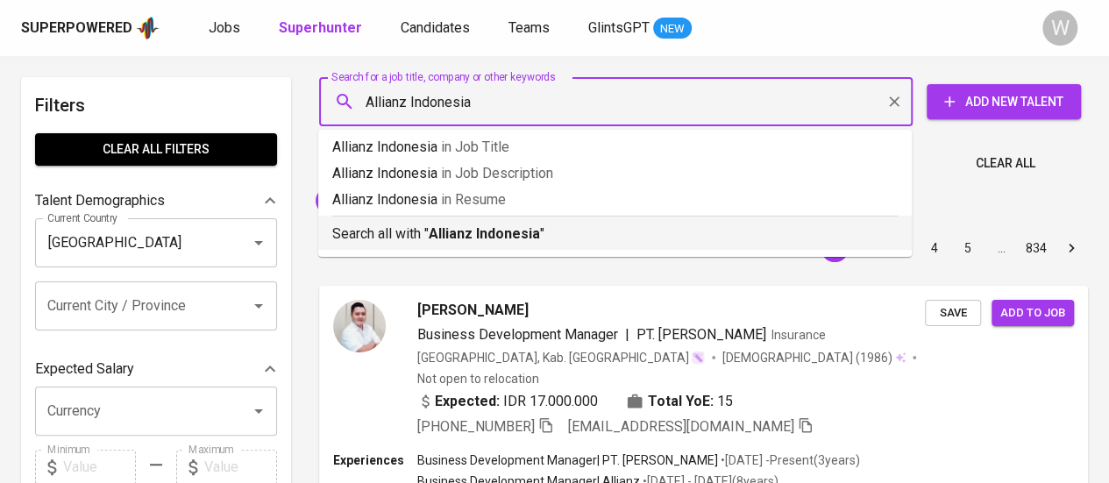
click at [486, 241] on b "Allianz Indonesia" at bounding box center [484, 233] width 111 height 17
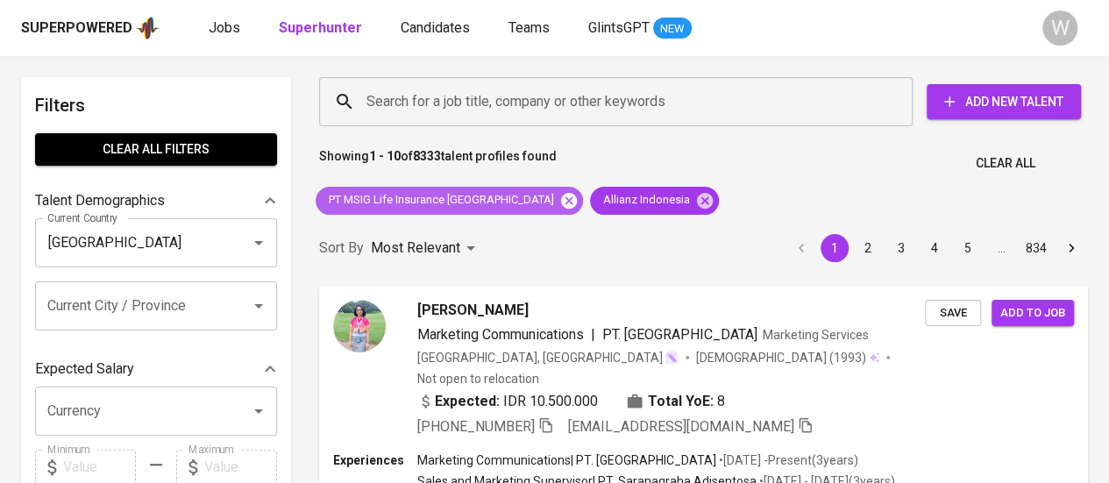
click at [559, 196] on icon at bounding box center [568, 200] width 19 height 19
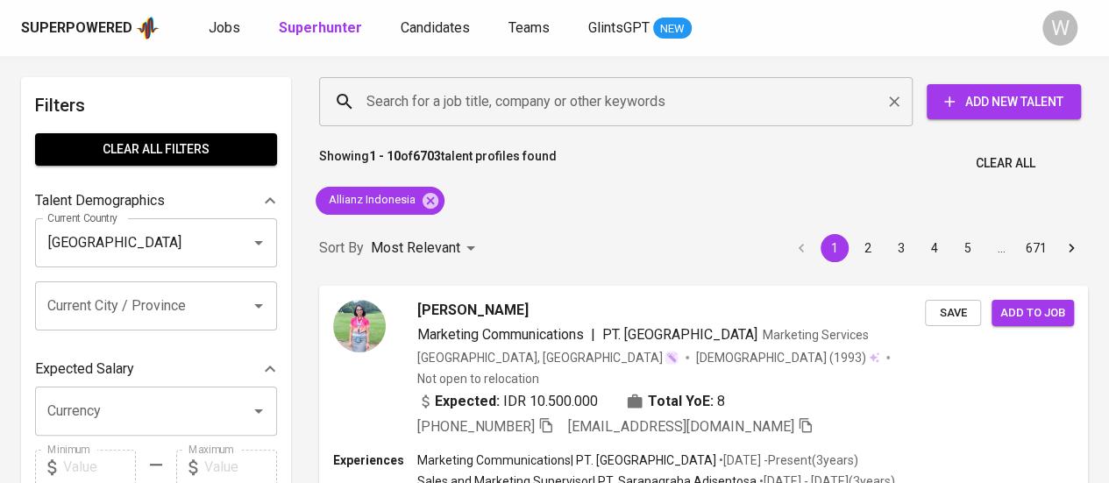
click at [472, 123] on div "Search for a job title, company or other keywords" at bounding box center [615, 101] width 593 height 49
paste input "Prudential [GEOGRAPHIC_DATA]"
type input "Prudential [GEOGRAPHIC_DATA]"
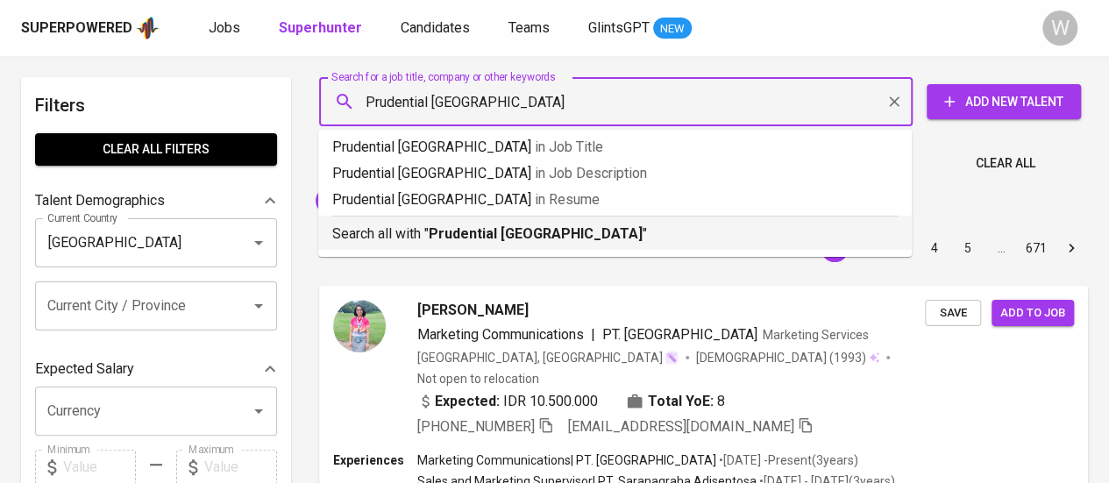
click at [495, 224] on p "Search all with " Prudential Indonesia "" at bounding box center [614, 233] width 565 height 21
click at [475, 229] on div "Sort By Most Relevant MOST_RELEVANT 1 2 3 4 5 … 671" at bounding box center [704, 248] width 790 height 53
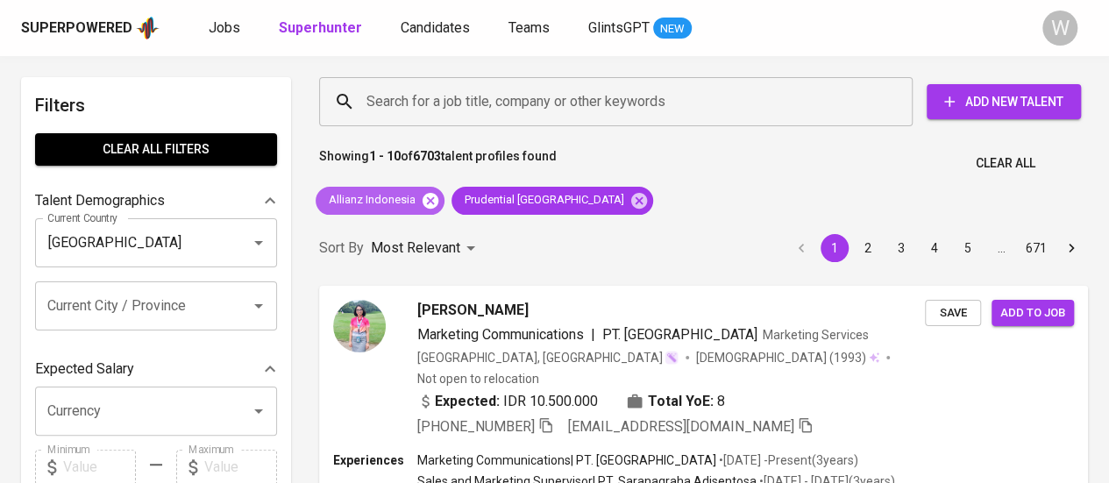
click at [429, 202] on icon at bounding box center [430, 200] width 16 height 16
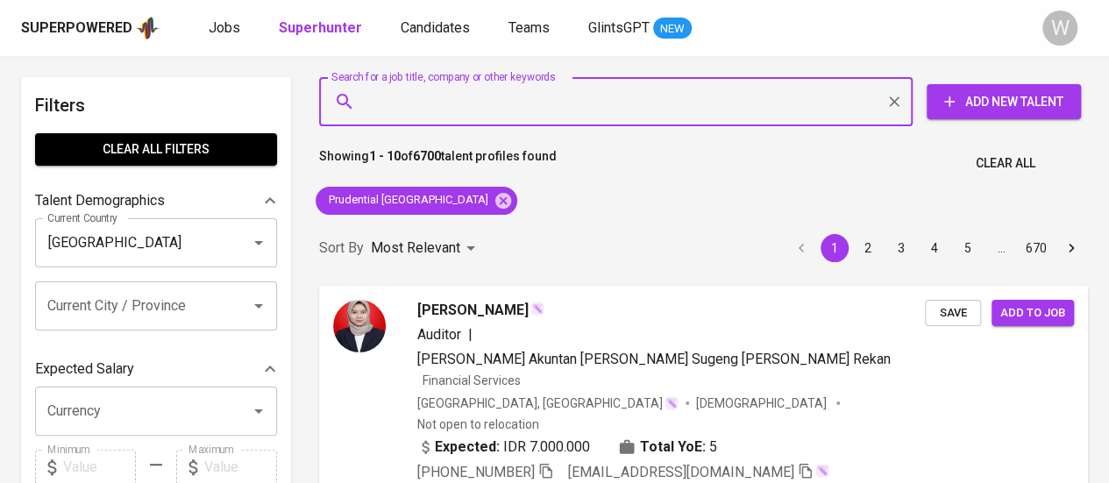
click at [448, 89] on input "Search for a job title, company or other keywords" at bounding box center [620, 101] width 516 height 33
paste input "AXA Mandiri"
type input "AXA Mandiri"
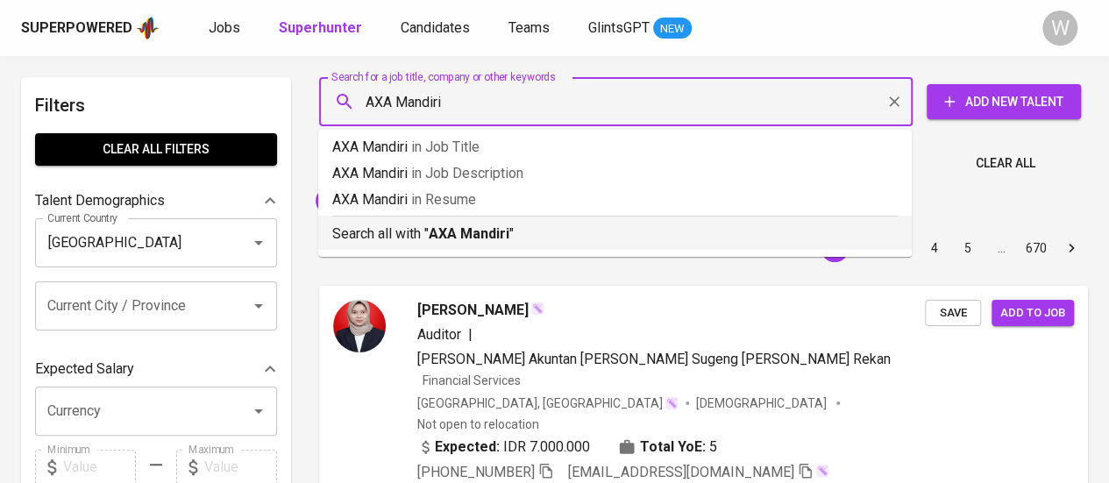
click at [468, 216] on hr at bounding box center [614, 216] width 565 height 1
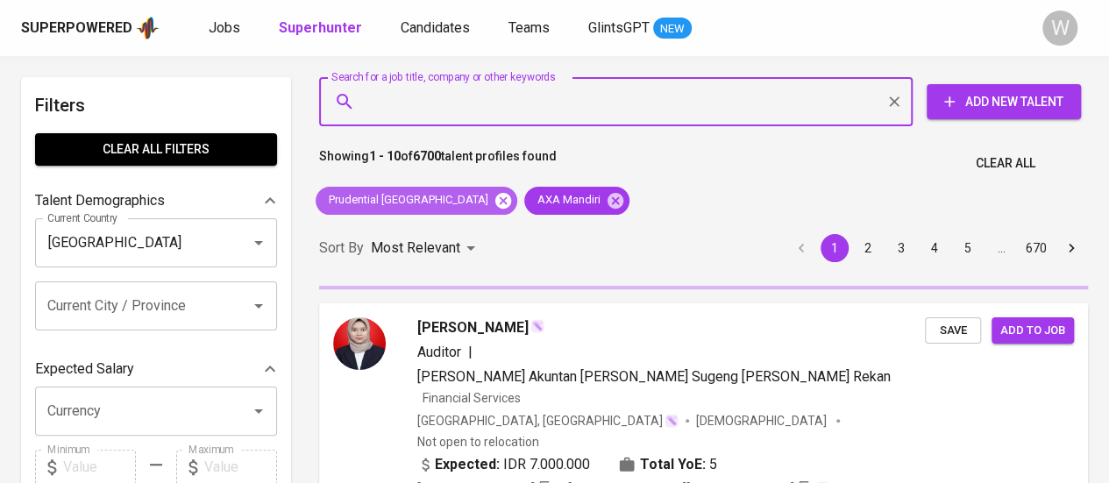
click at [495, 200] on icon at bounding box center [503, 200] width 16 height 16
